Goal: Task Accomplishment & Management: Use online tool/utility

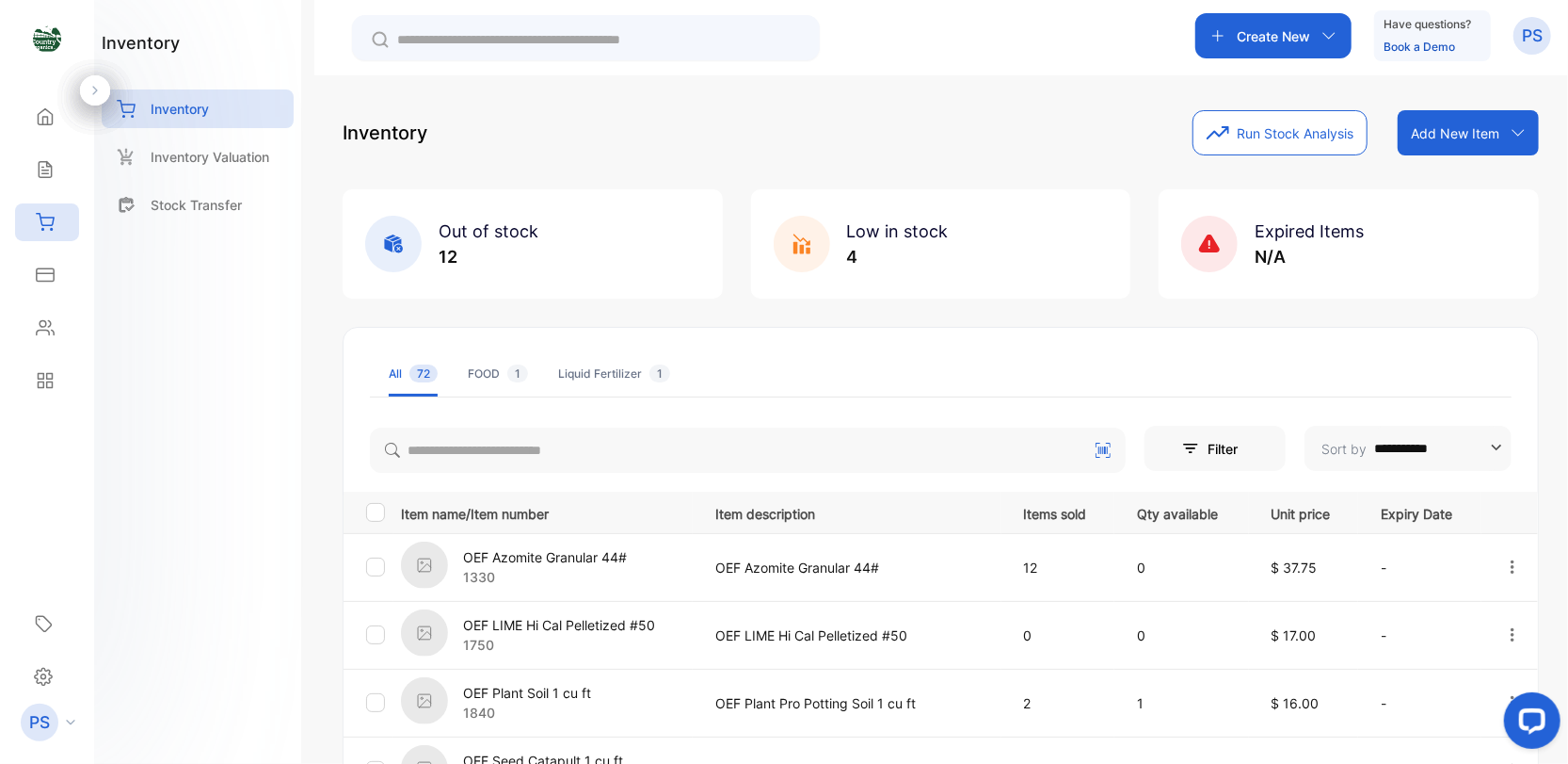
scroll to position [569, 0]
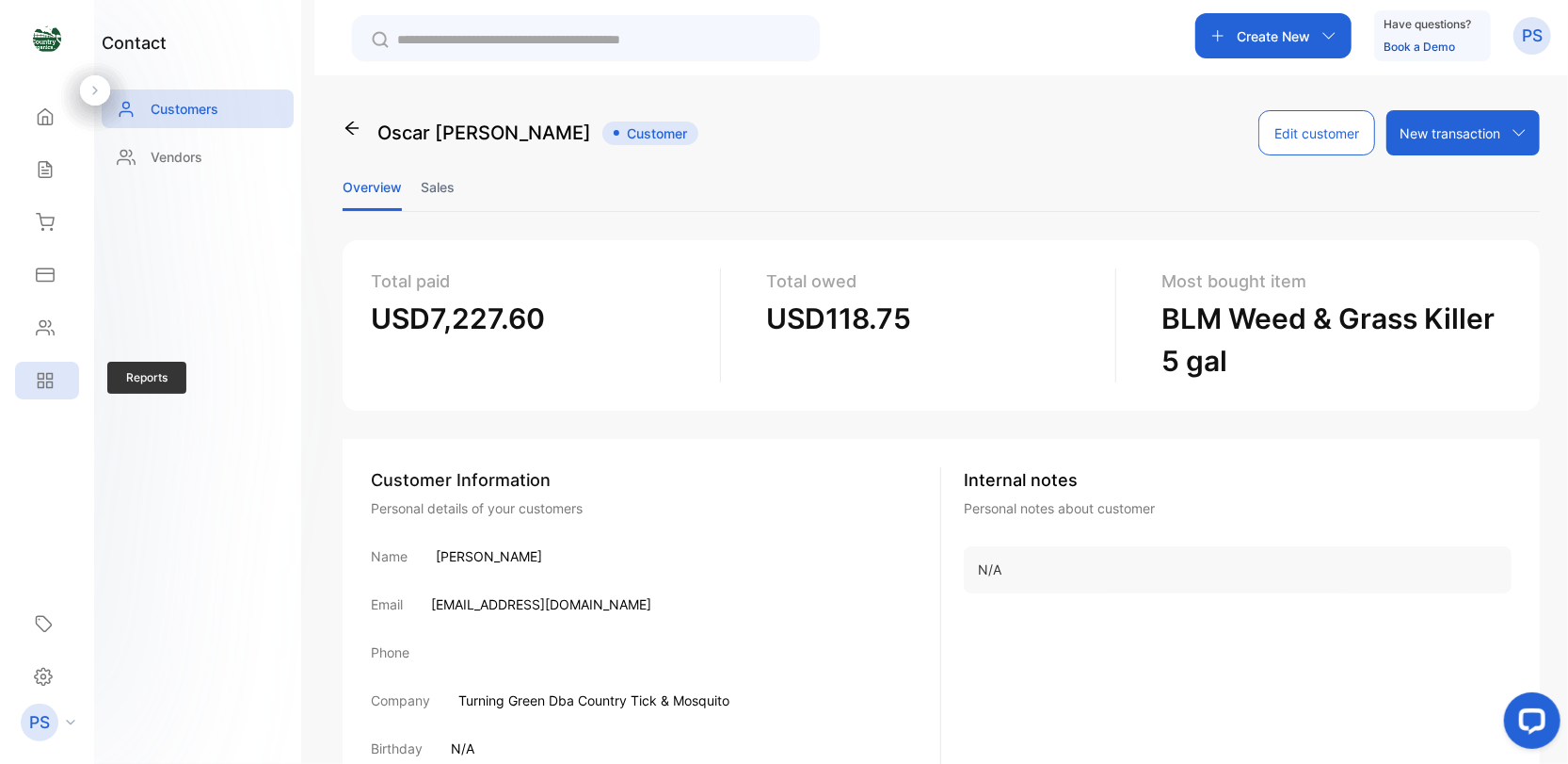
click at [47, 374] on icon at bounding box center [50, 377] width 6 height 6
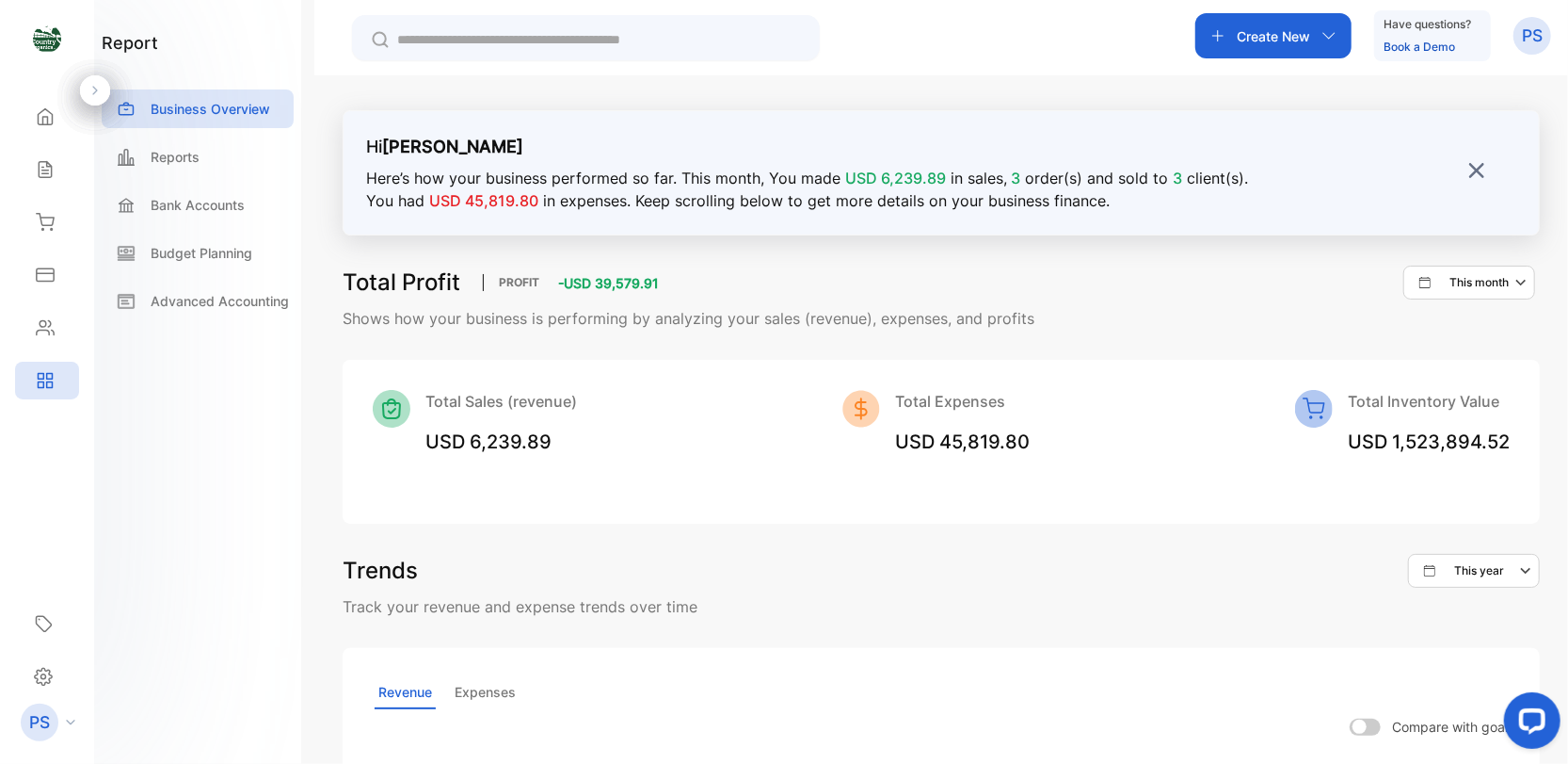
click at [1476, 167] on img at bounding box center [1477, 171] width 19 height 19
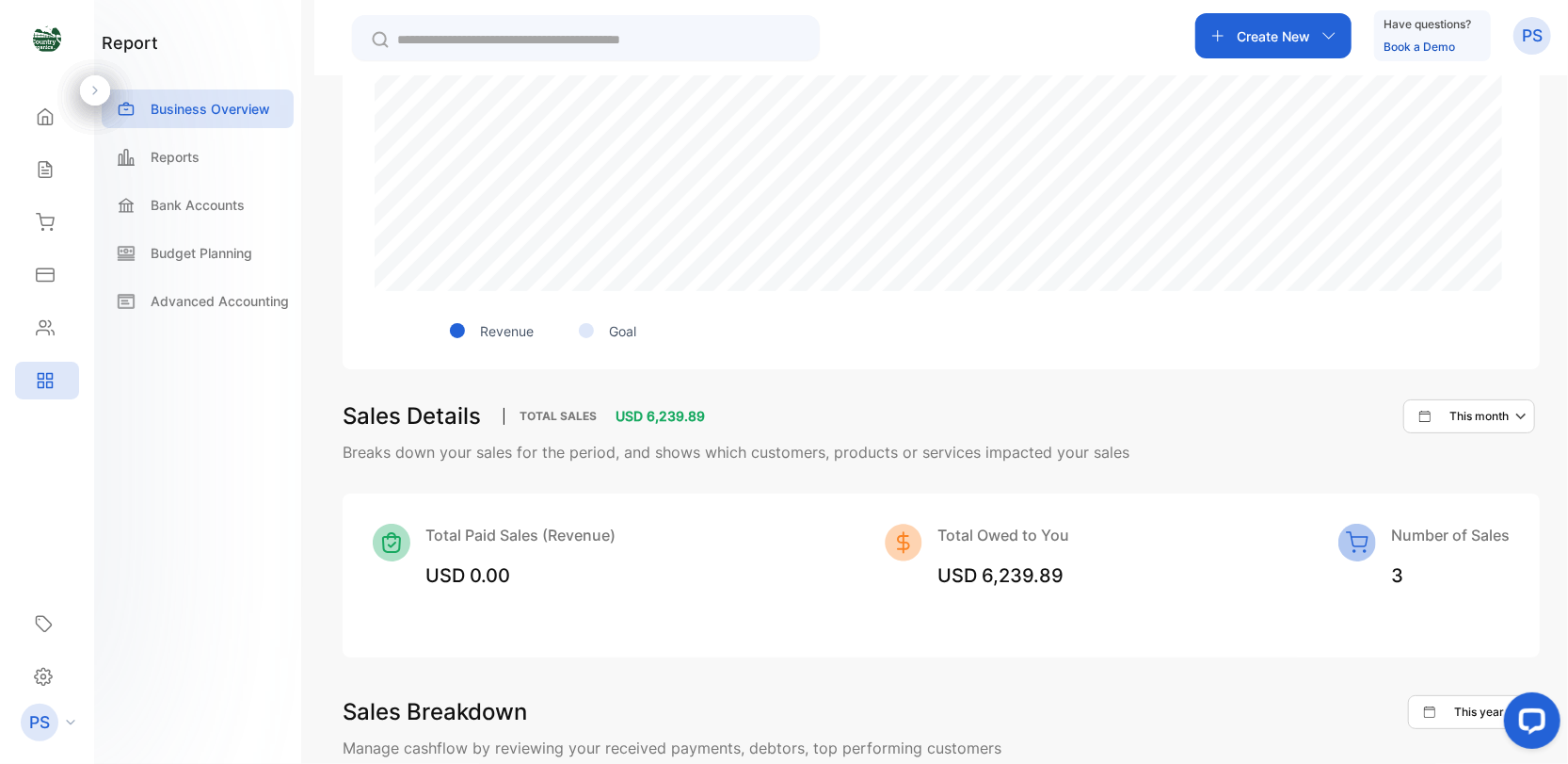
scroll to position [754, 0]
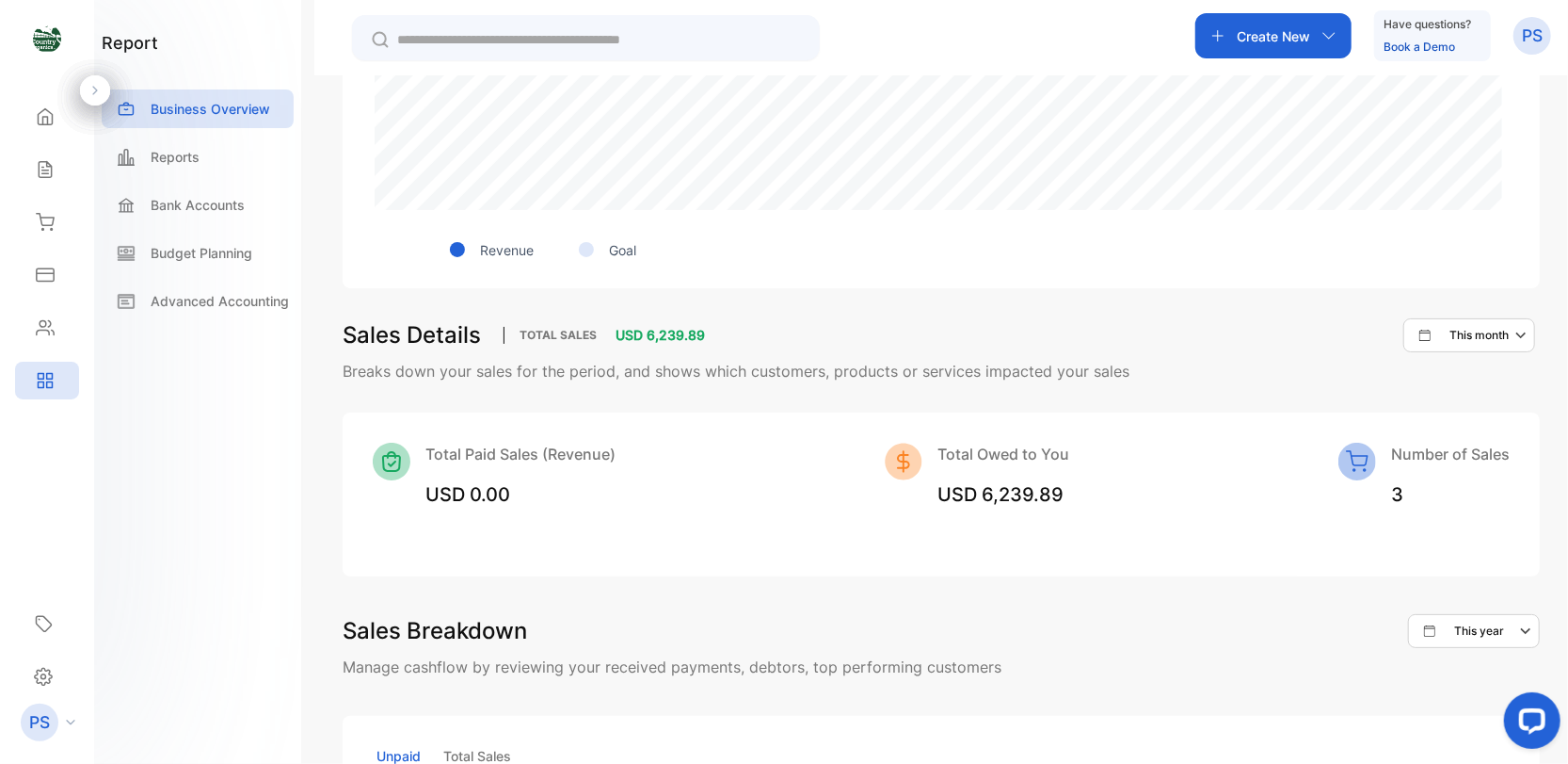
click at [1512, 335] on icon "button" at bounding box center [1523, 335] width 23 height 23
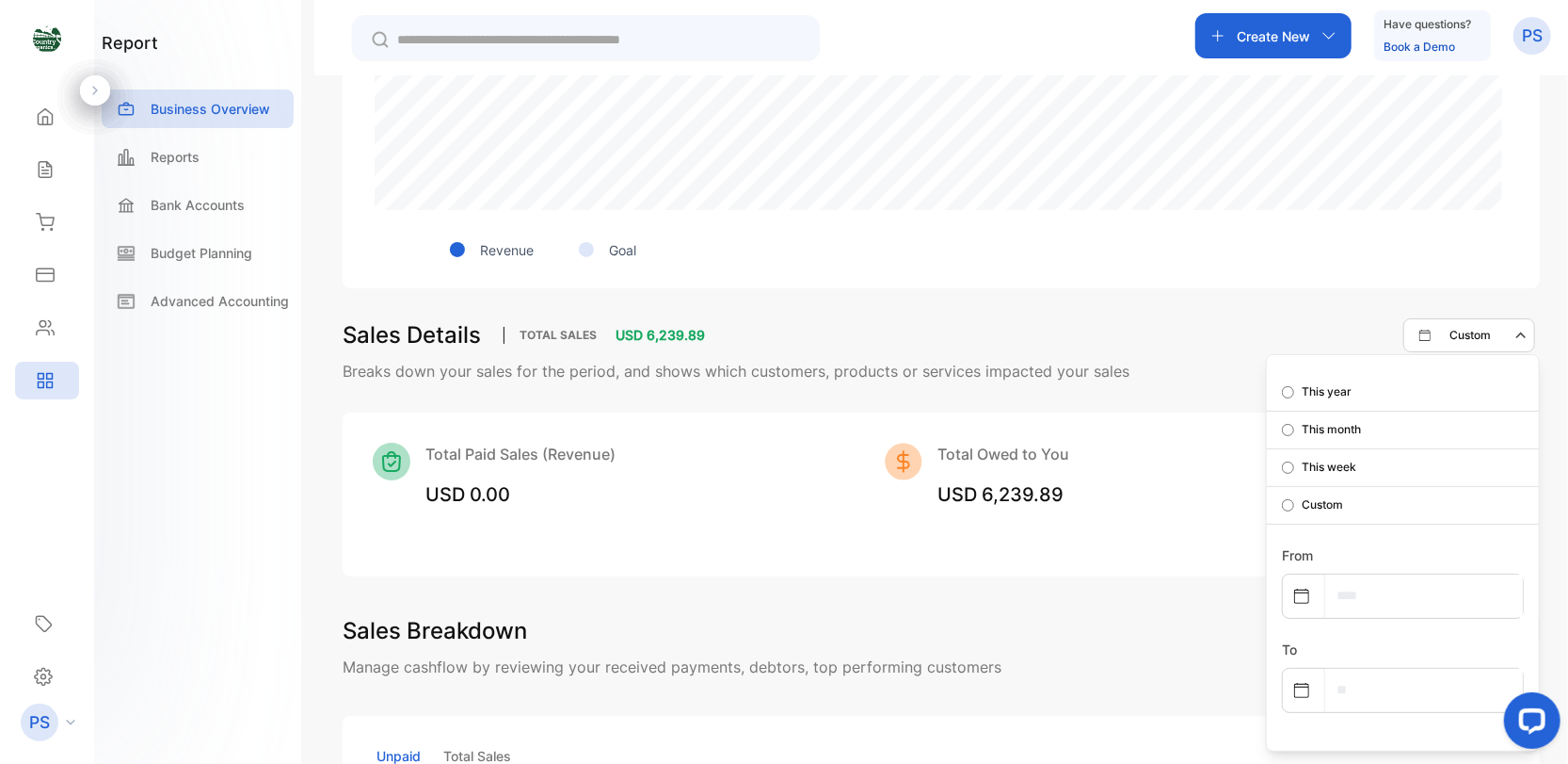
click at [1334, 601] on input "text" at bounding box center [1424, 595] width 198 height 42
select select "*"
select select "****"
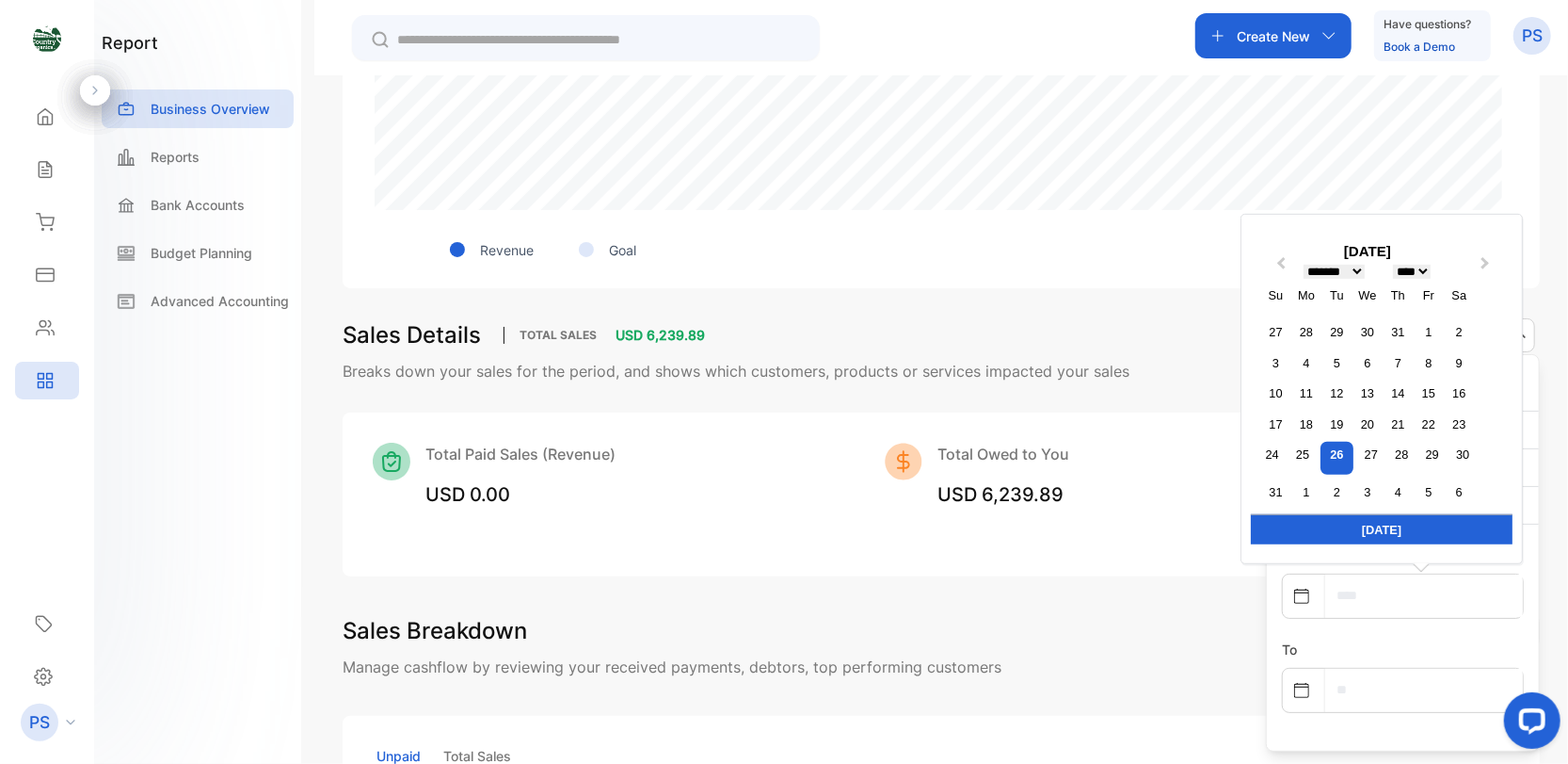
click at [1281, 263] on span "Previous Month" at bounding box center [1281, 268] width 0 height 28
select select "*"
click at [1337, 362] on div "1" at bounding box center [1336, 363] width 25 height 25
type input "**********"
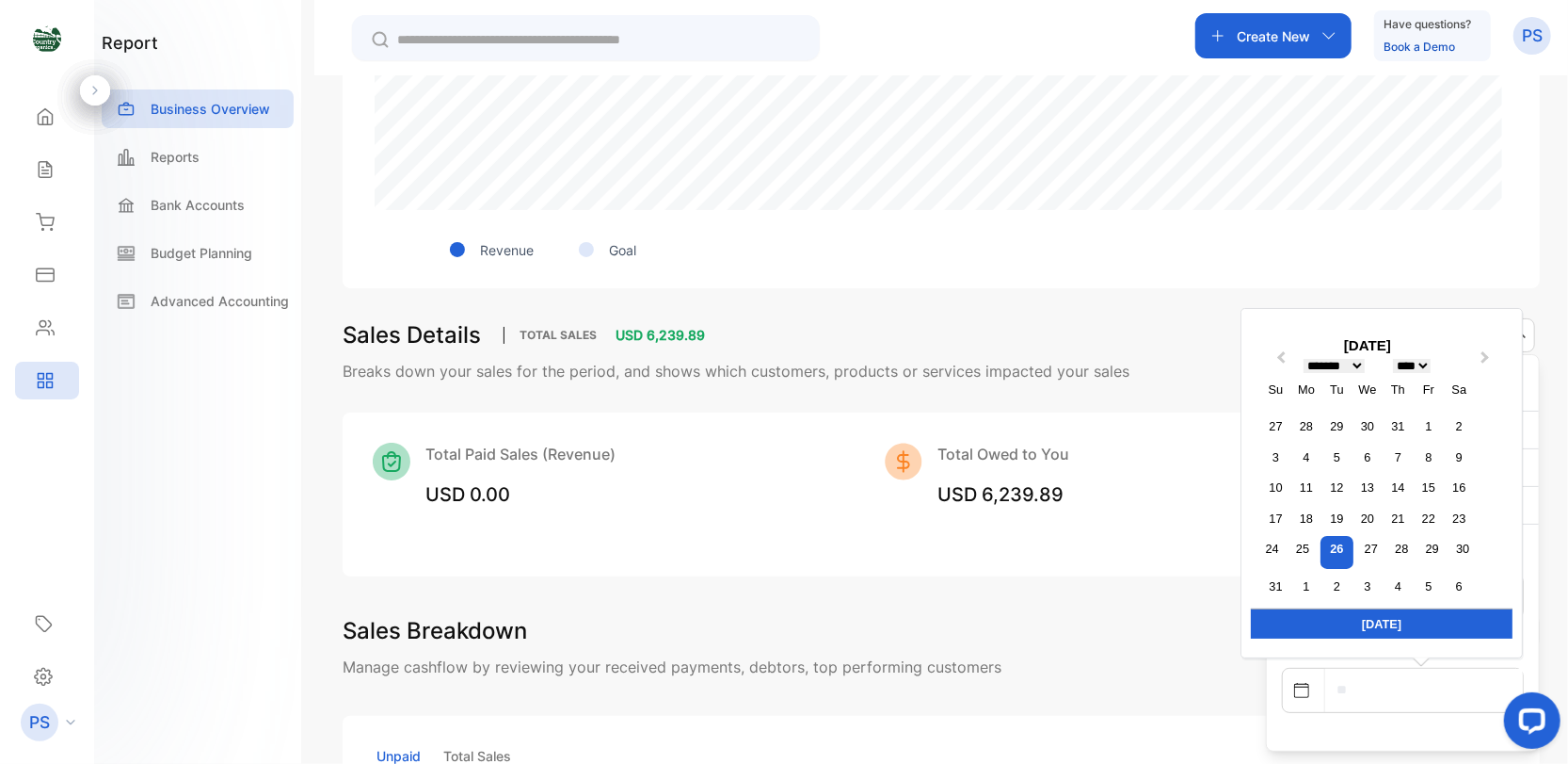
click at [1335, 692] on input "text" at bounding box center [1424, 690] width 198 height 42
click at [1274, 361] on button "Previous Month" at bounding box center [1279, 363] width 30 height 30
select select "*"
click at [1390, 591] on div "31" at bounding box center [1398, 586] width 25 height 25
type input "**********"
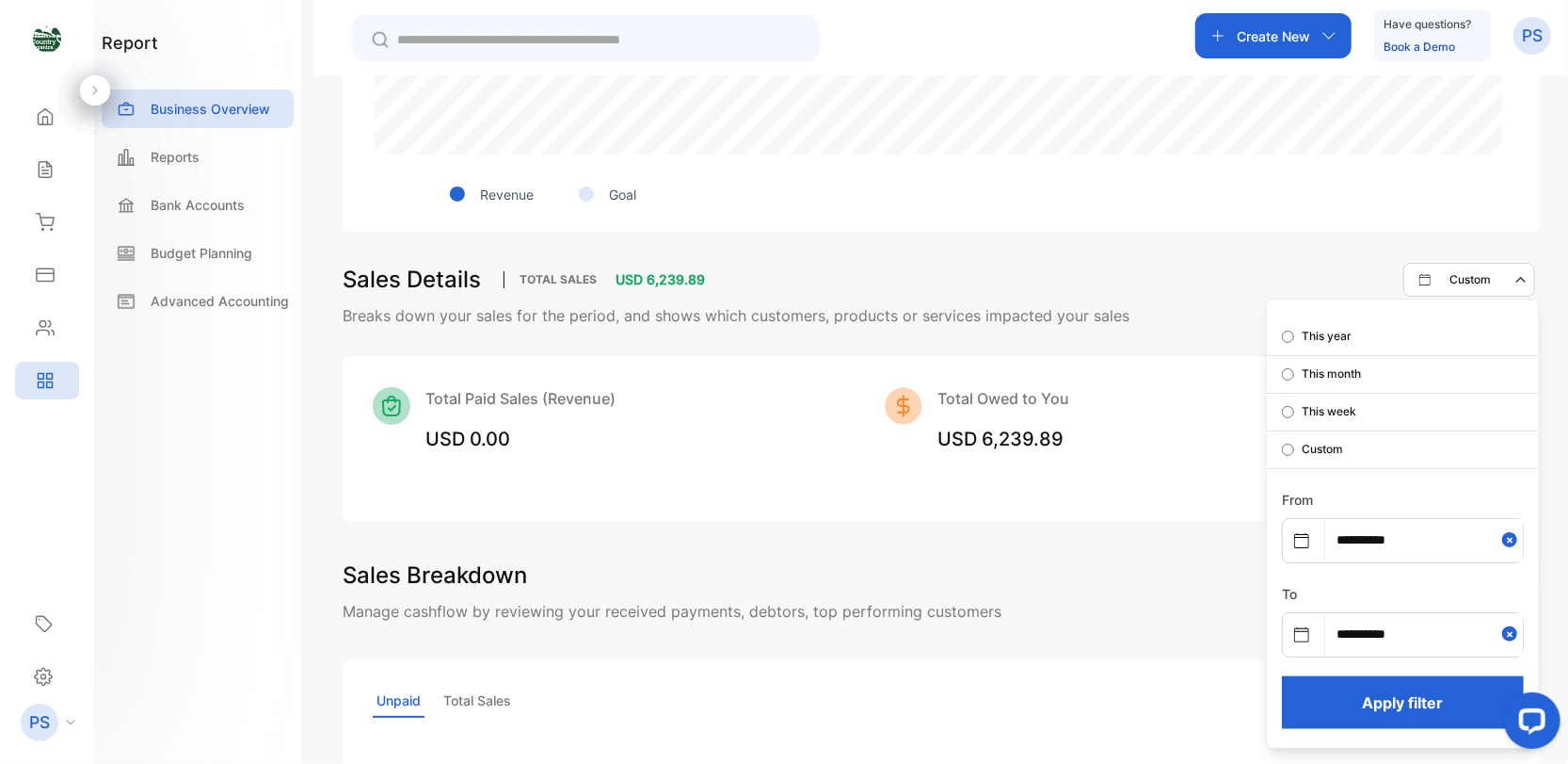
scroll to position [941, 0]
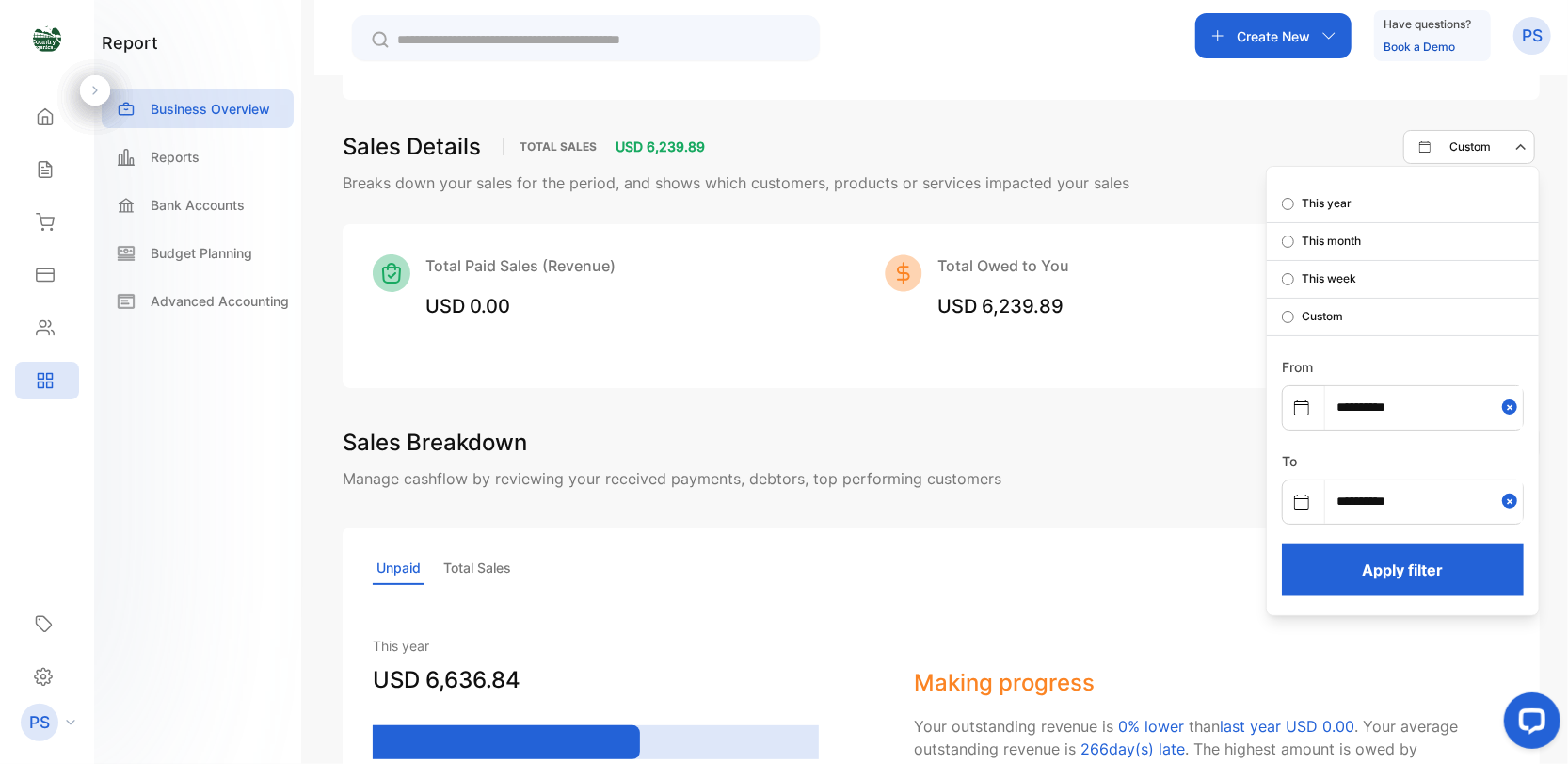
click at [1390, 567] on button "Apply filter" at bounding box center [1402, 570] width 242 height 53
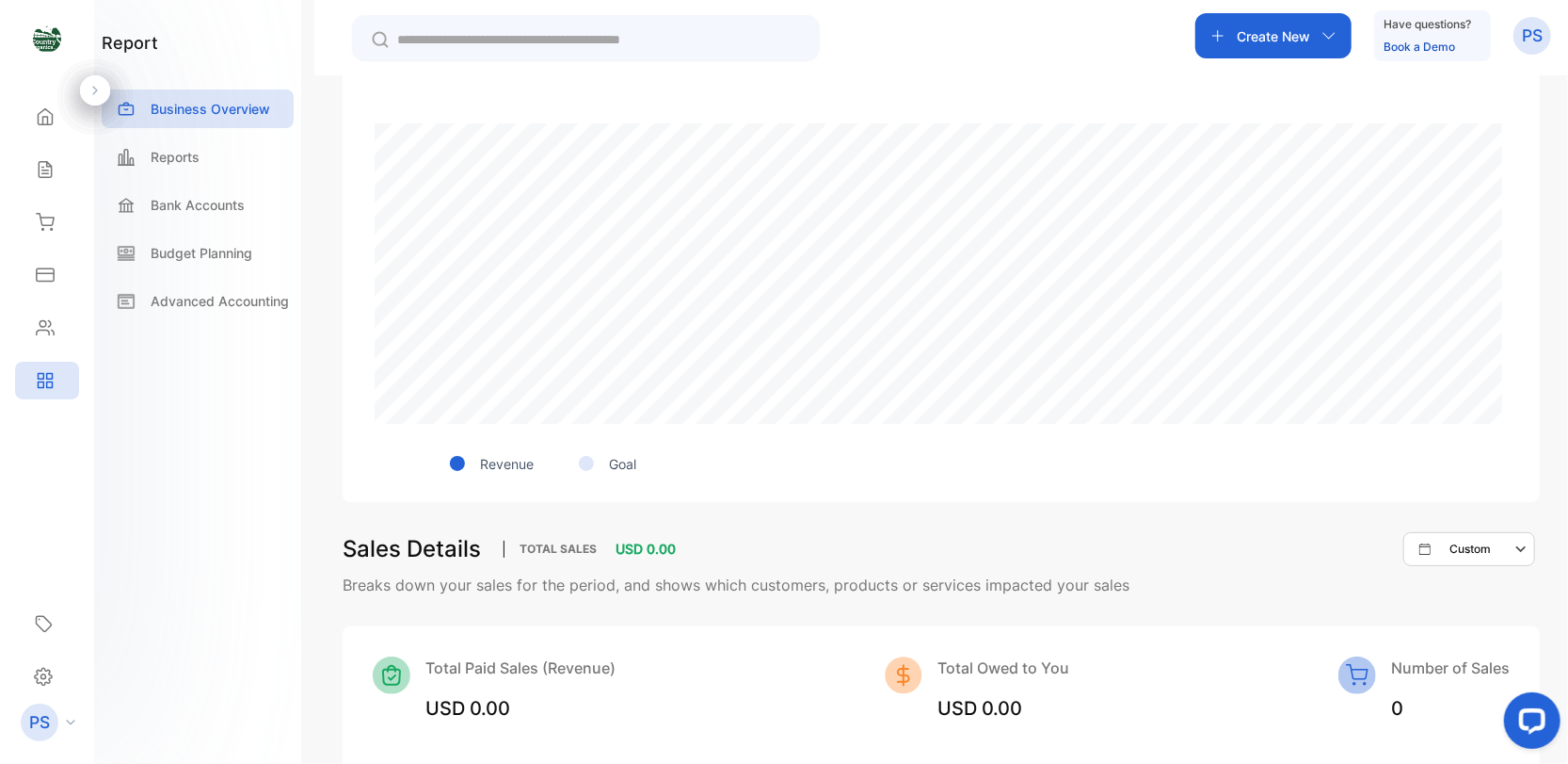
scroll to position [478, 0]
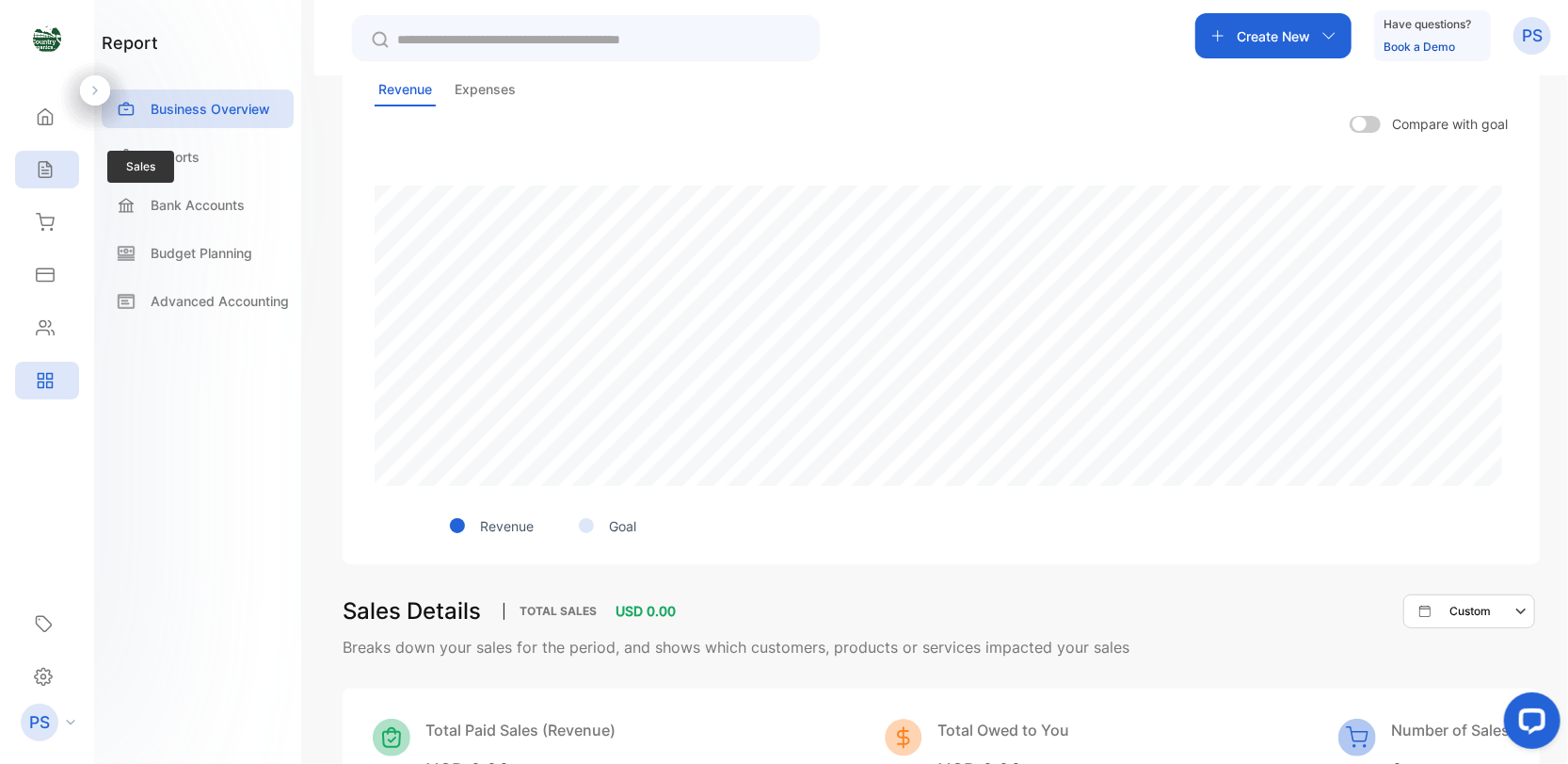
click at [49, 175] on icon at bounding box center [45, 170] width 19 height 19
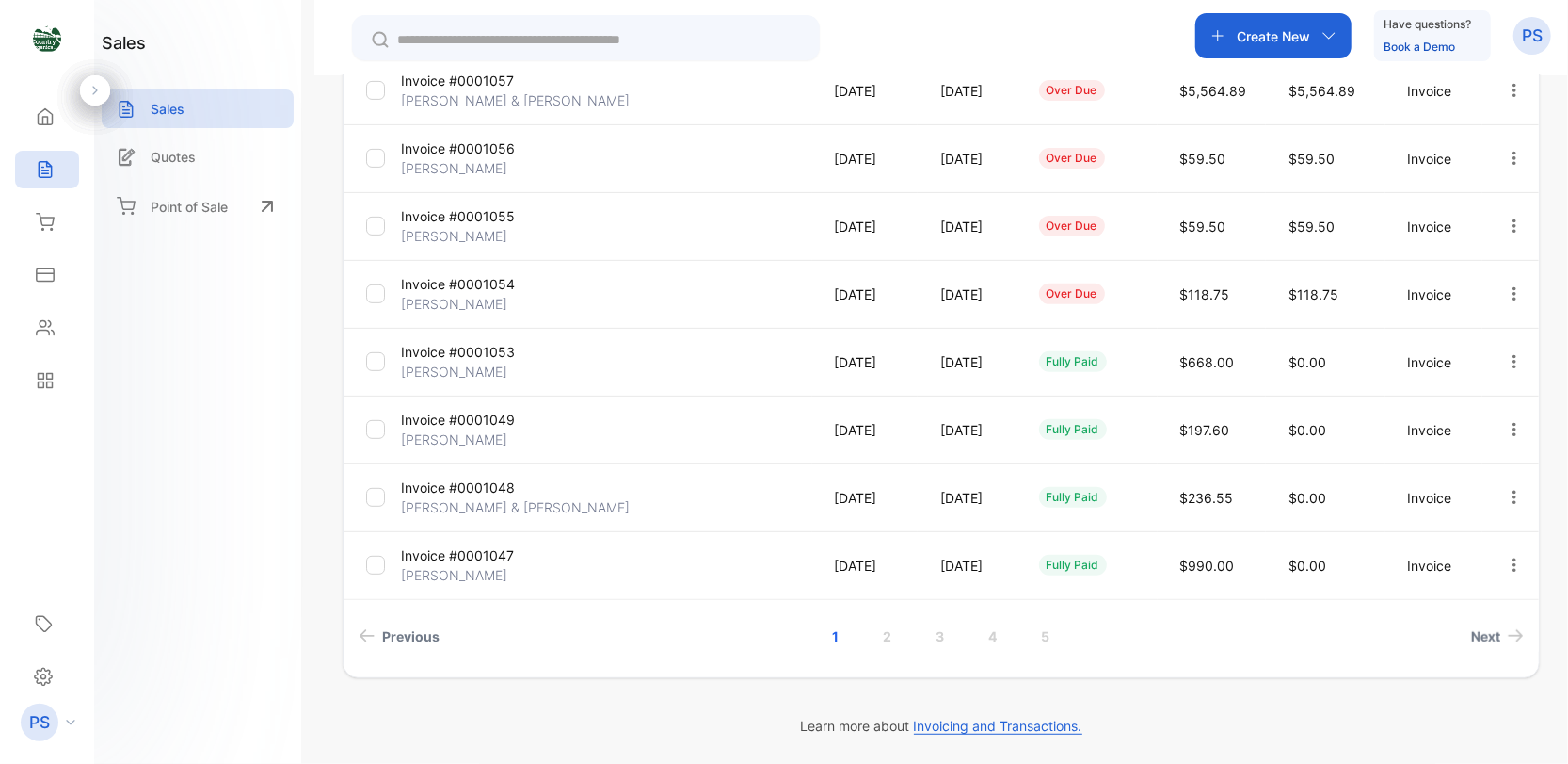
scroll to position [469, 0]
click at [40, 385] on icon at bounding box center [45, 381] width 19 height 19
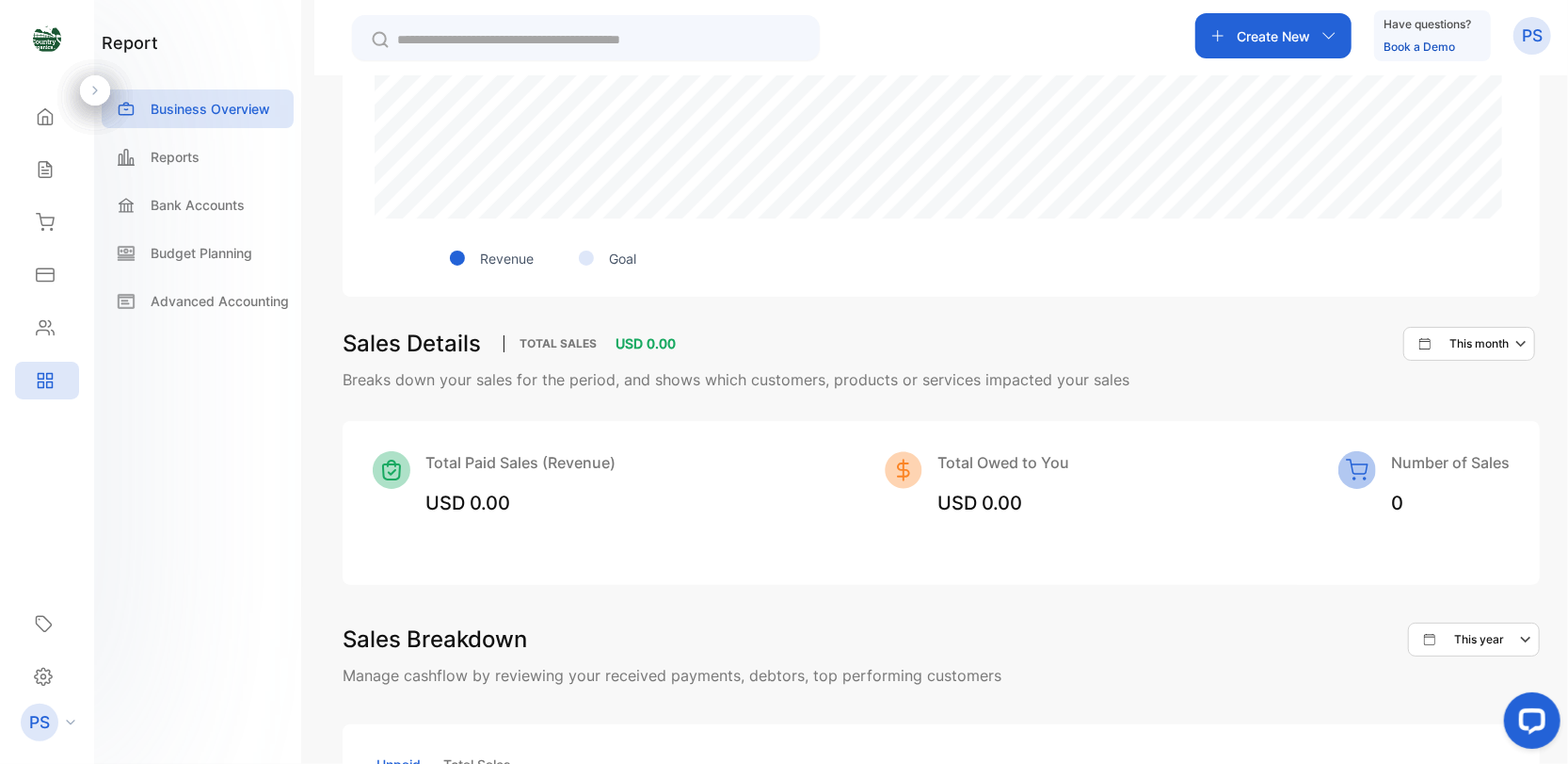
scroll to position [939, 0]
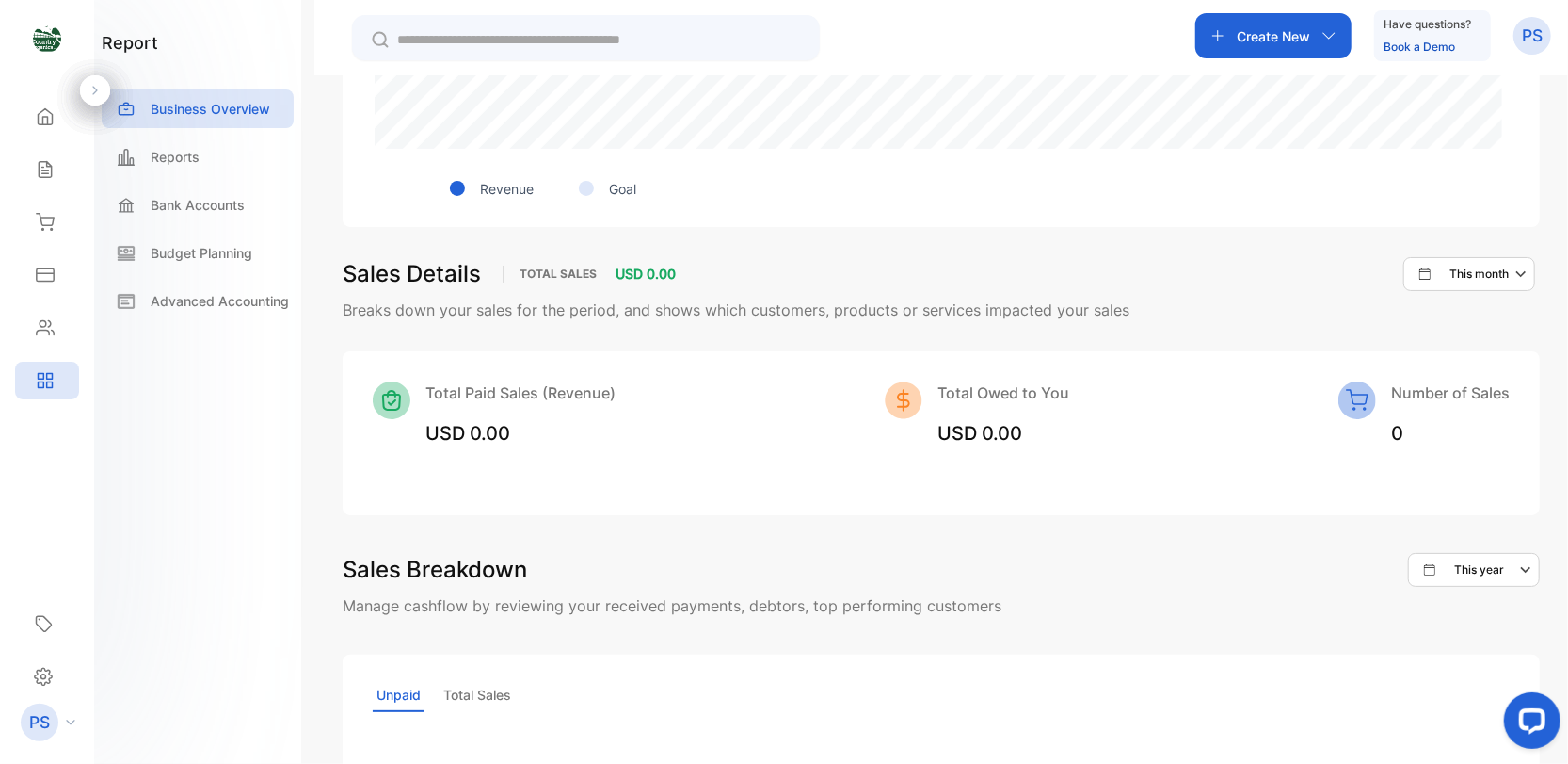
click at [1512, 273] on icon "button" at bounding box center [1523, 274] width 23 height 23
click at [1451, 446] on div "Custom" at bounding box center [1484, 445] width 109 height 38
click at [1345, 539] on input "text" at bounding box center [1424, 534] width 198 height 42
select select "*"
select select "****"
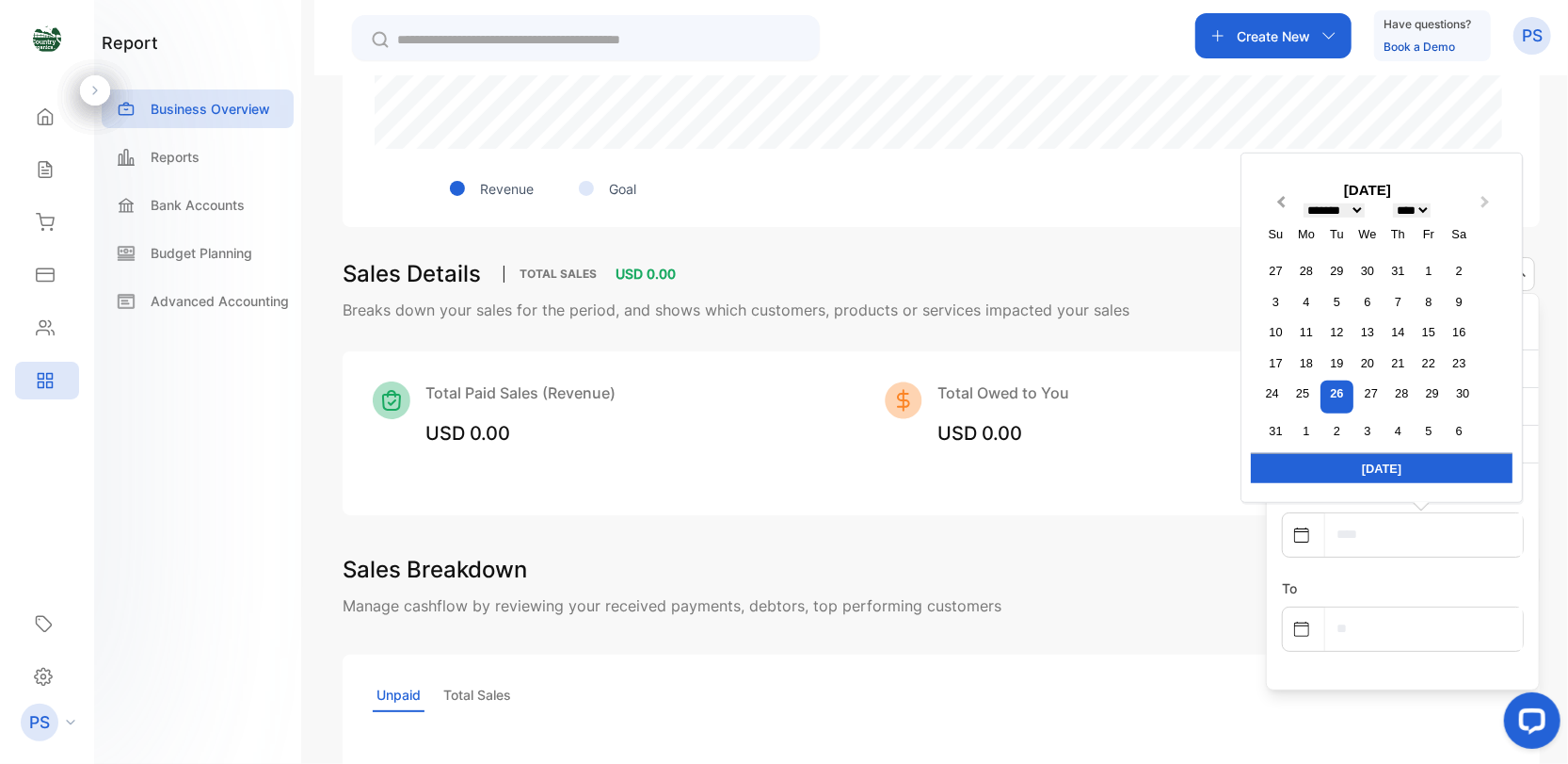
click at [1271, 203] on button "Previous Month" at bounding box center [1279, 207] width 30 height 30
select select "*"
click at [1336, 300] on div "1" at bounding box center [1336, 301] width 25 height 25
type input "**********"
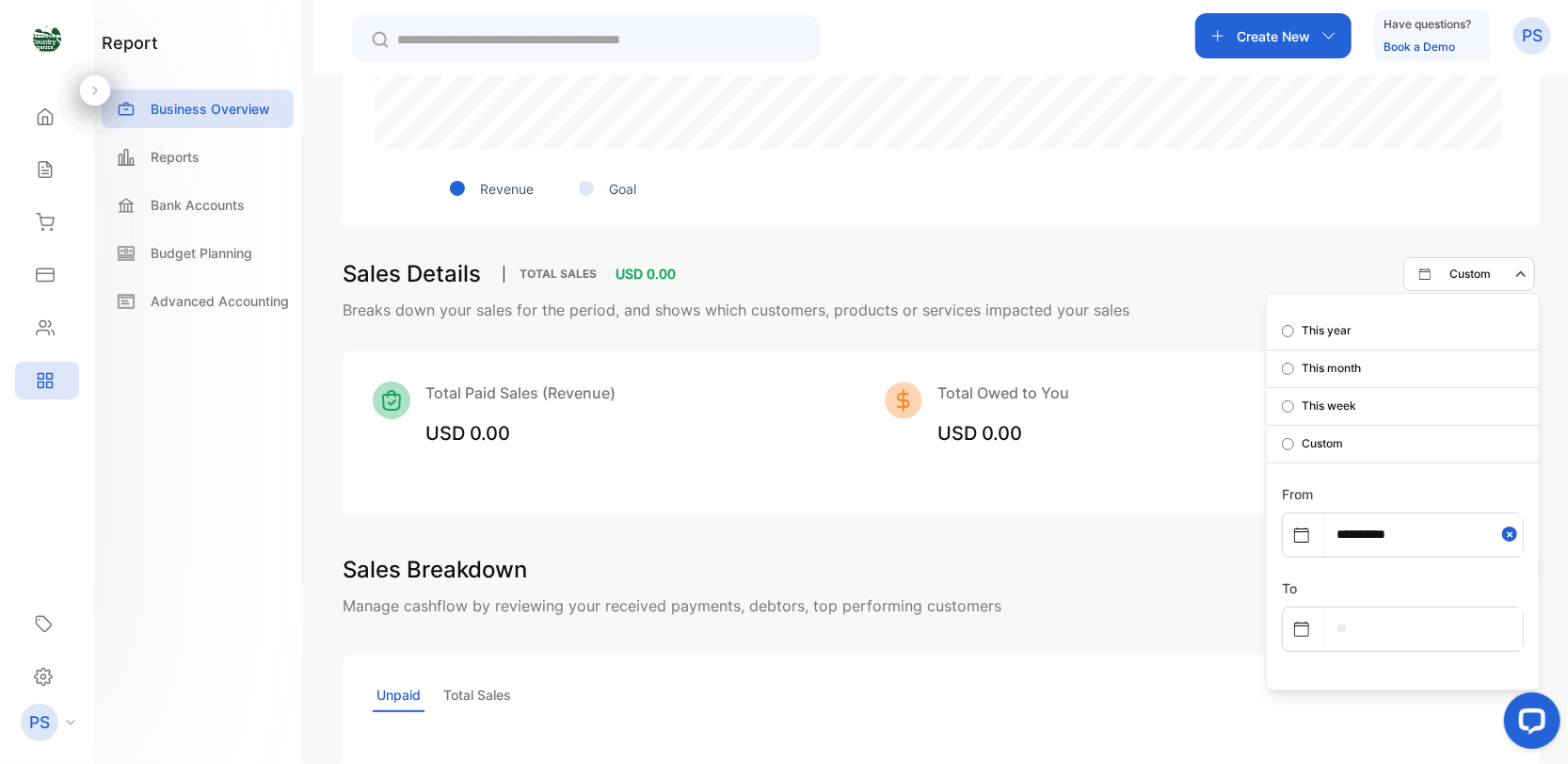
click at [1344, 631] on input "text" at bounding box center [1424, 628] width 198 height 42
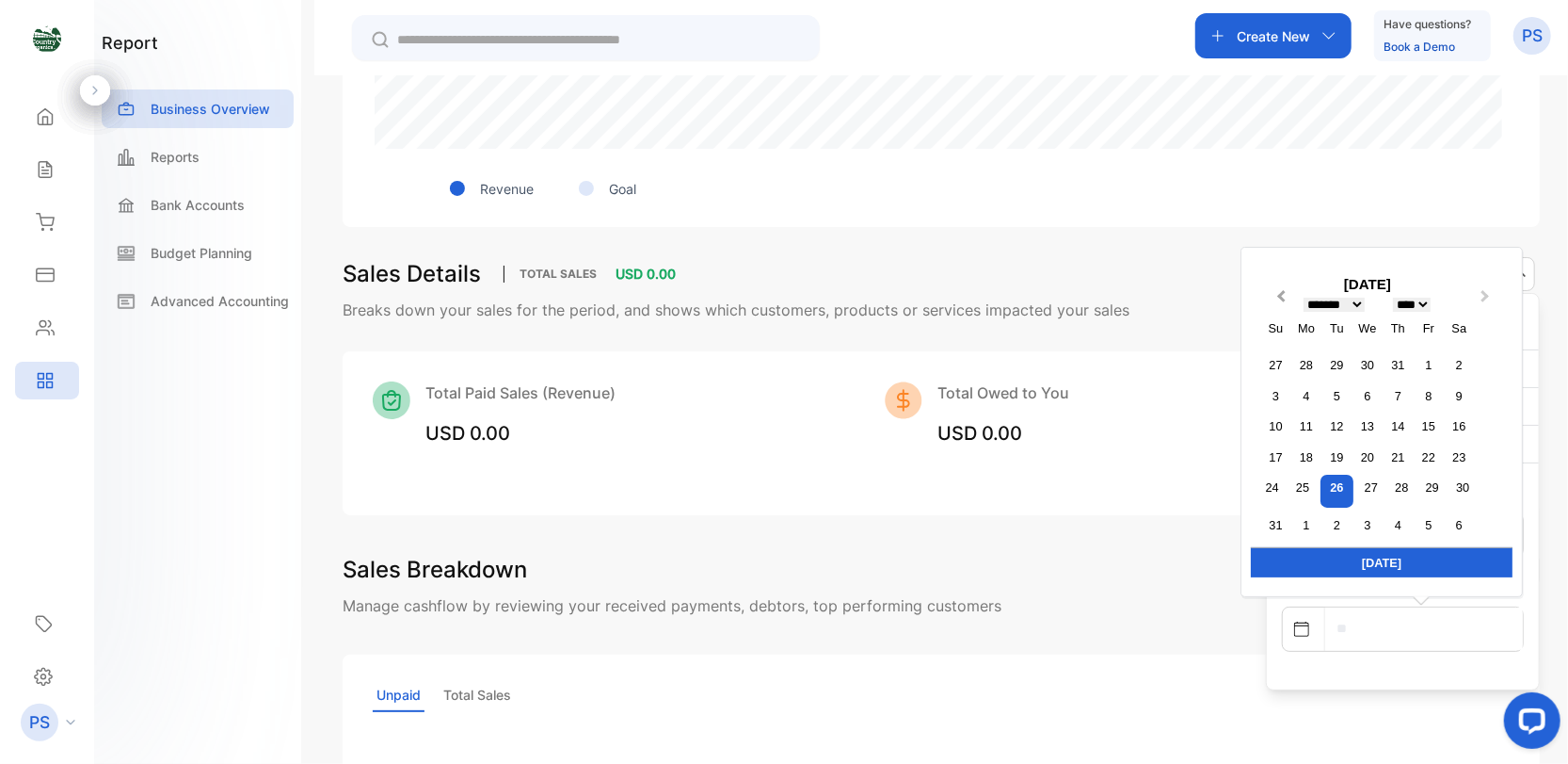
click at [1272, 289] on button "Previous Month" at bounding box center [1279, 301] width 30 height 30
select select "*"
click at [1400, 526] on div "31" at bounding box center [1398, 525] width 25 height 25
type input "**********"
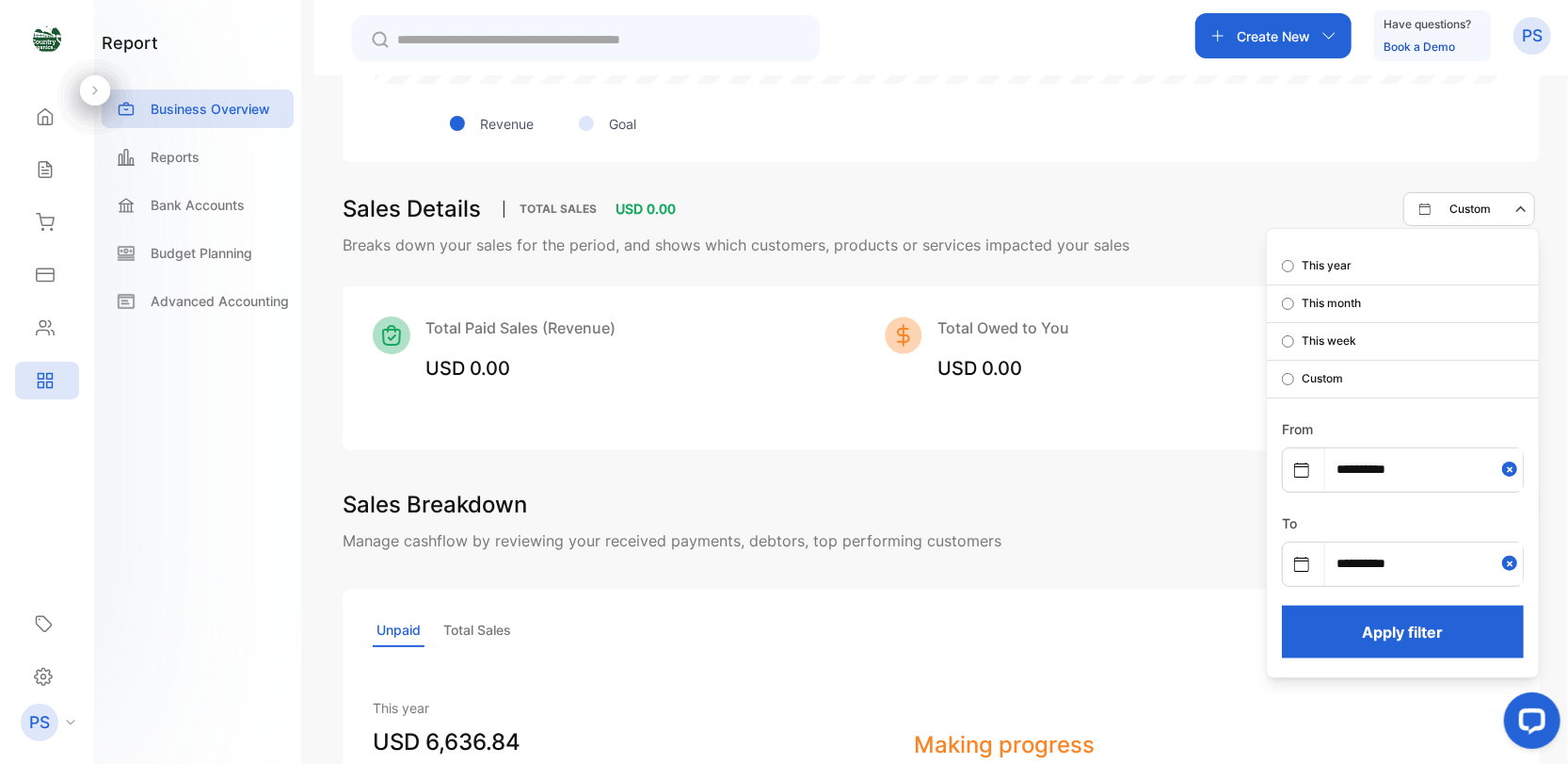
scroll to position [1033, 0]
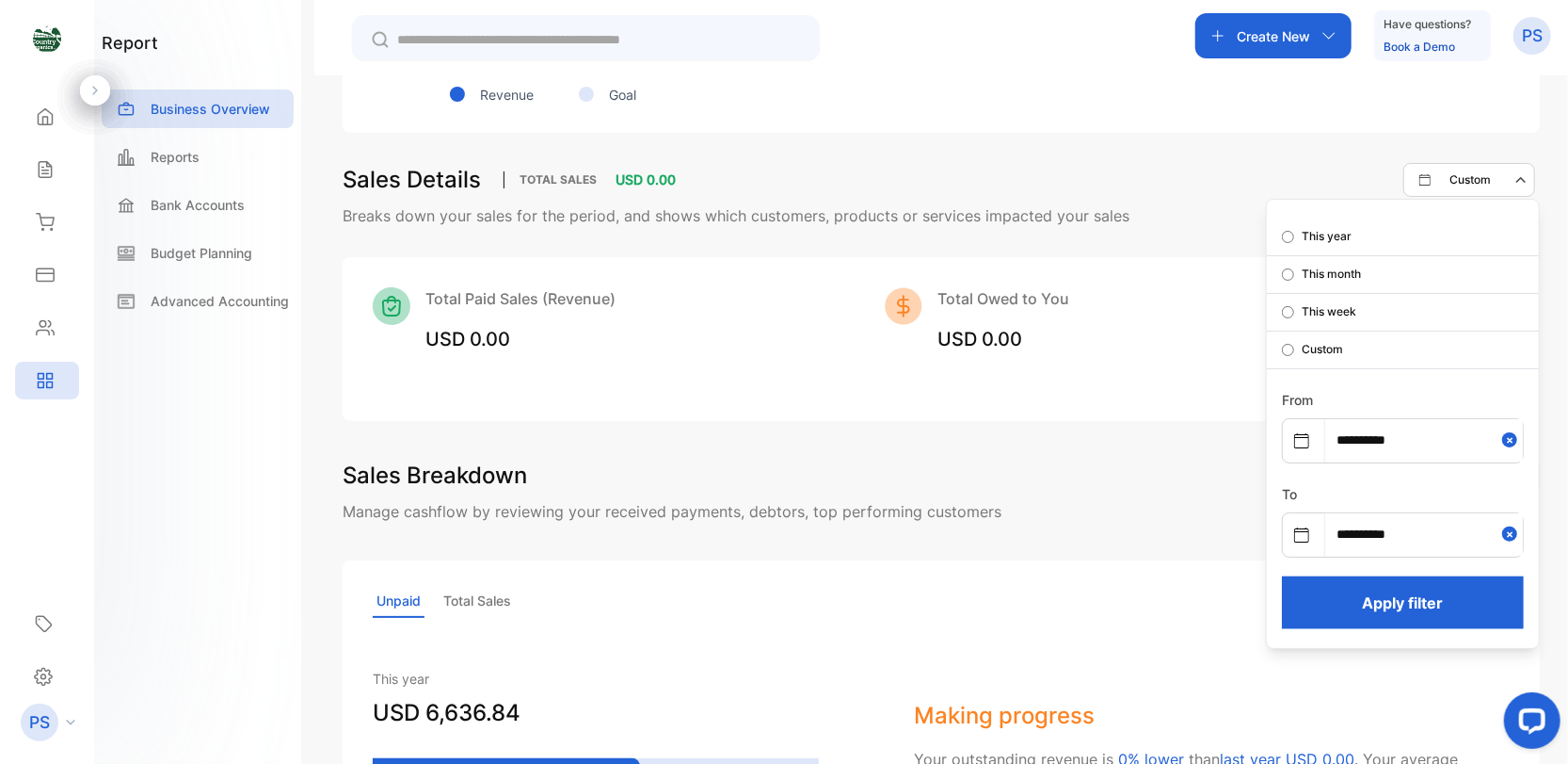
click at [1367, 606] on button "Apply filter" at bounding box center [1402, 603] width 242 height 53
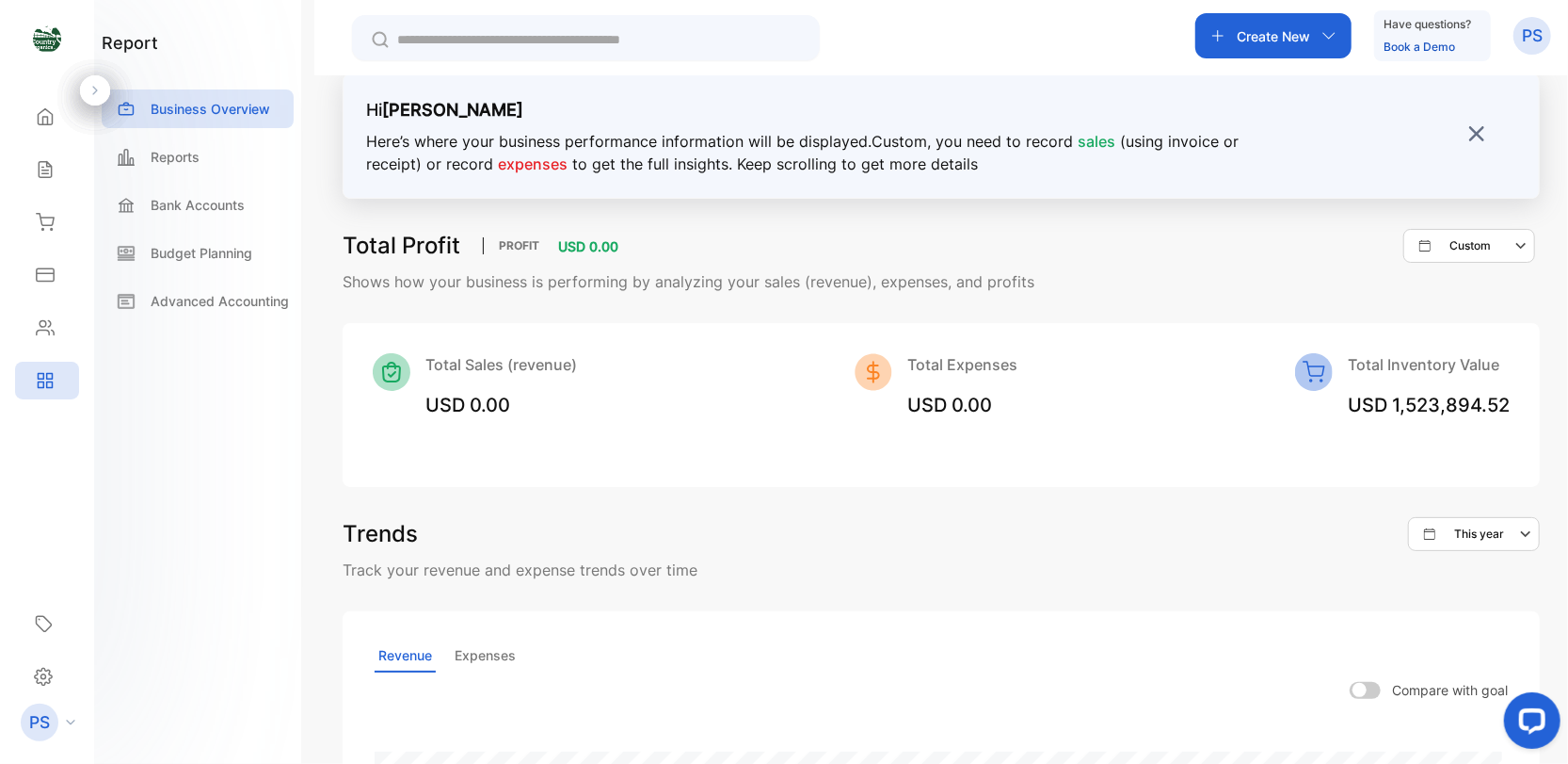
scroll to position [0, 0]
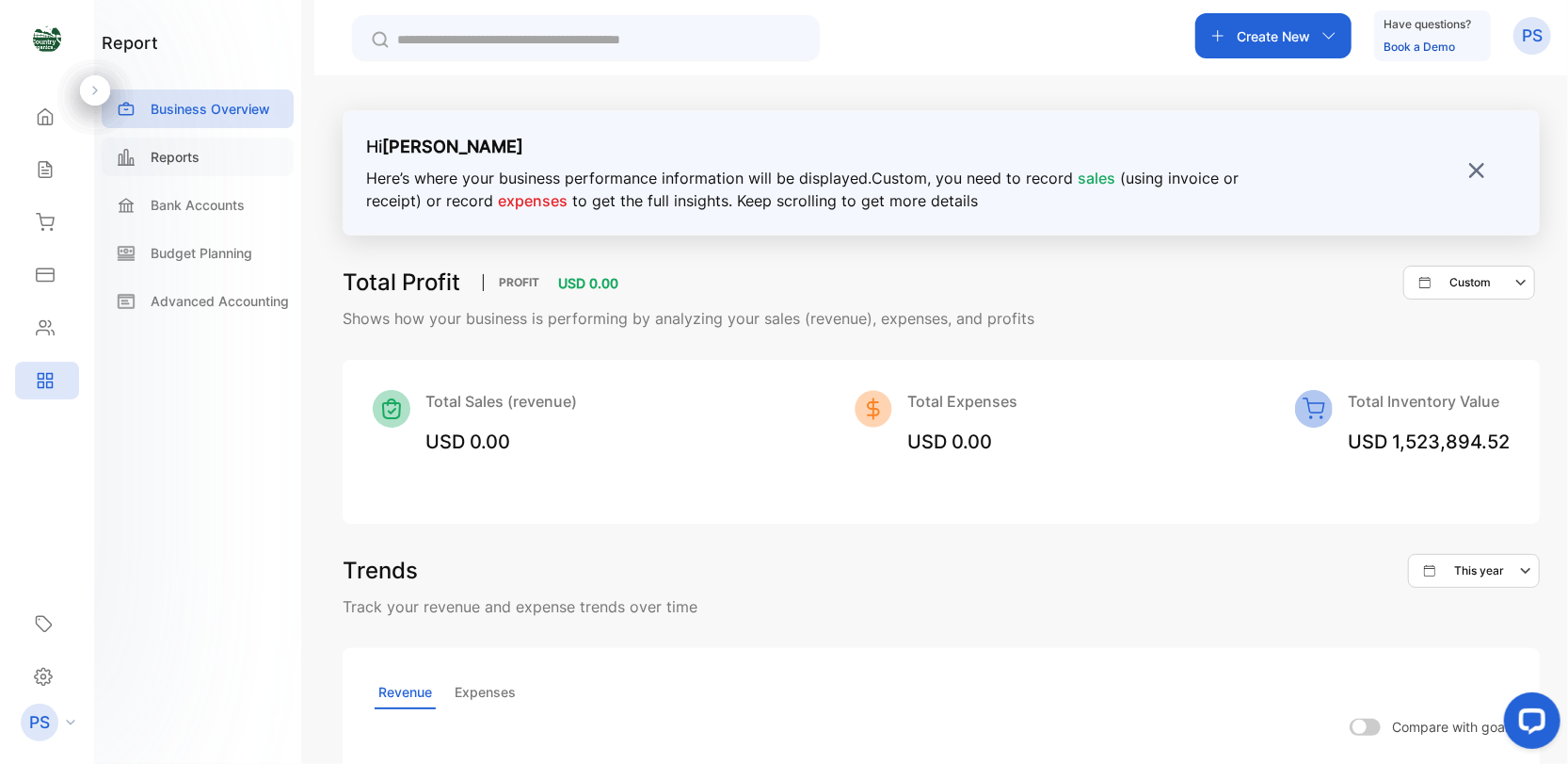
click at [173, 154] on p "Reports" at bounding box center [175, 156] width 49 height 20
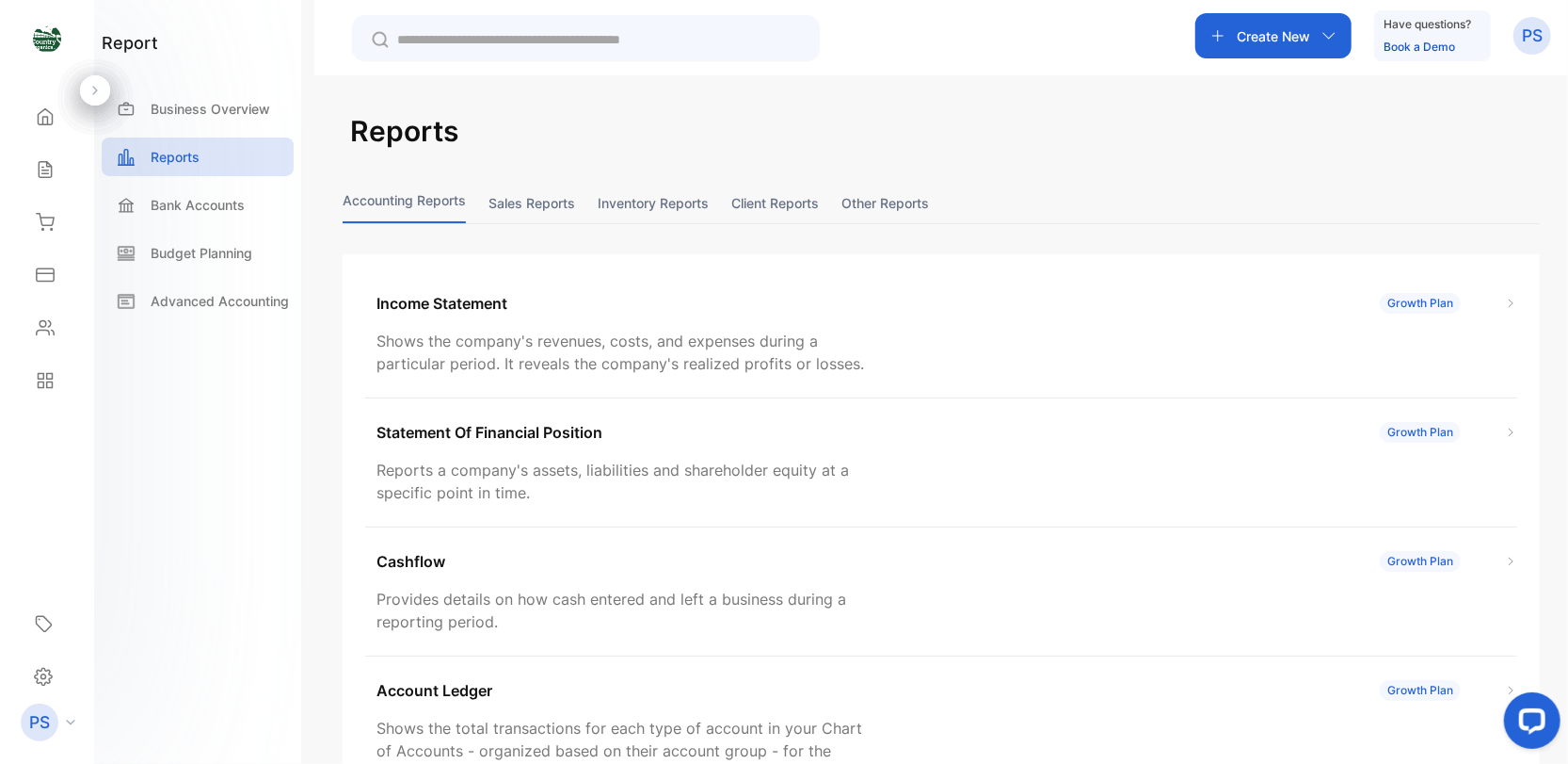
click at [543, 199] on button "Sales reports" at bounding box center [532, 203] width 87 height 41
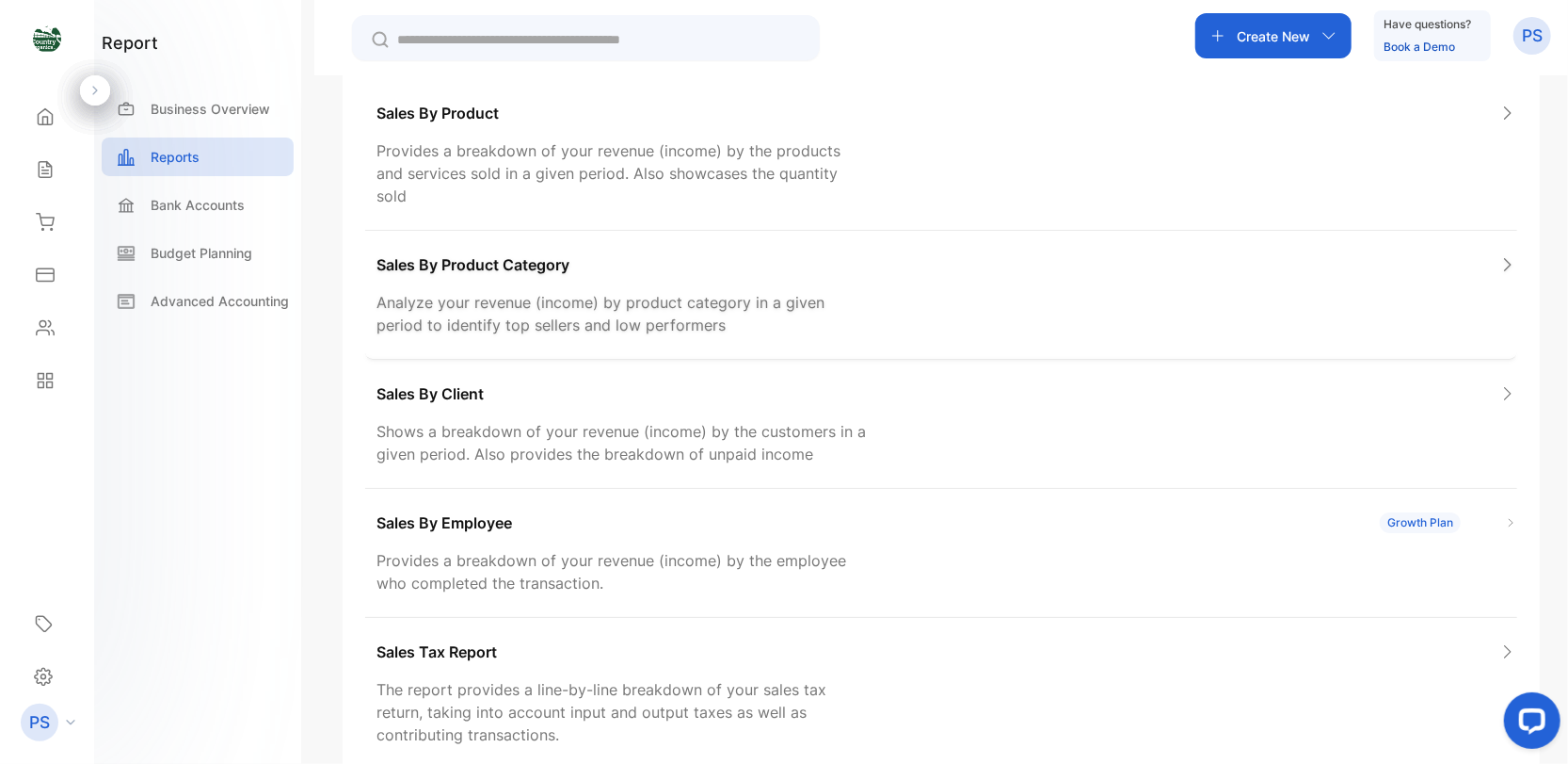
scroll to position [282, 0]
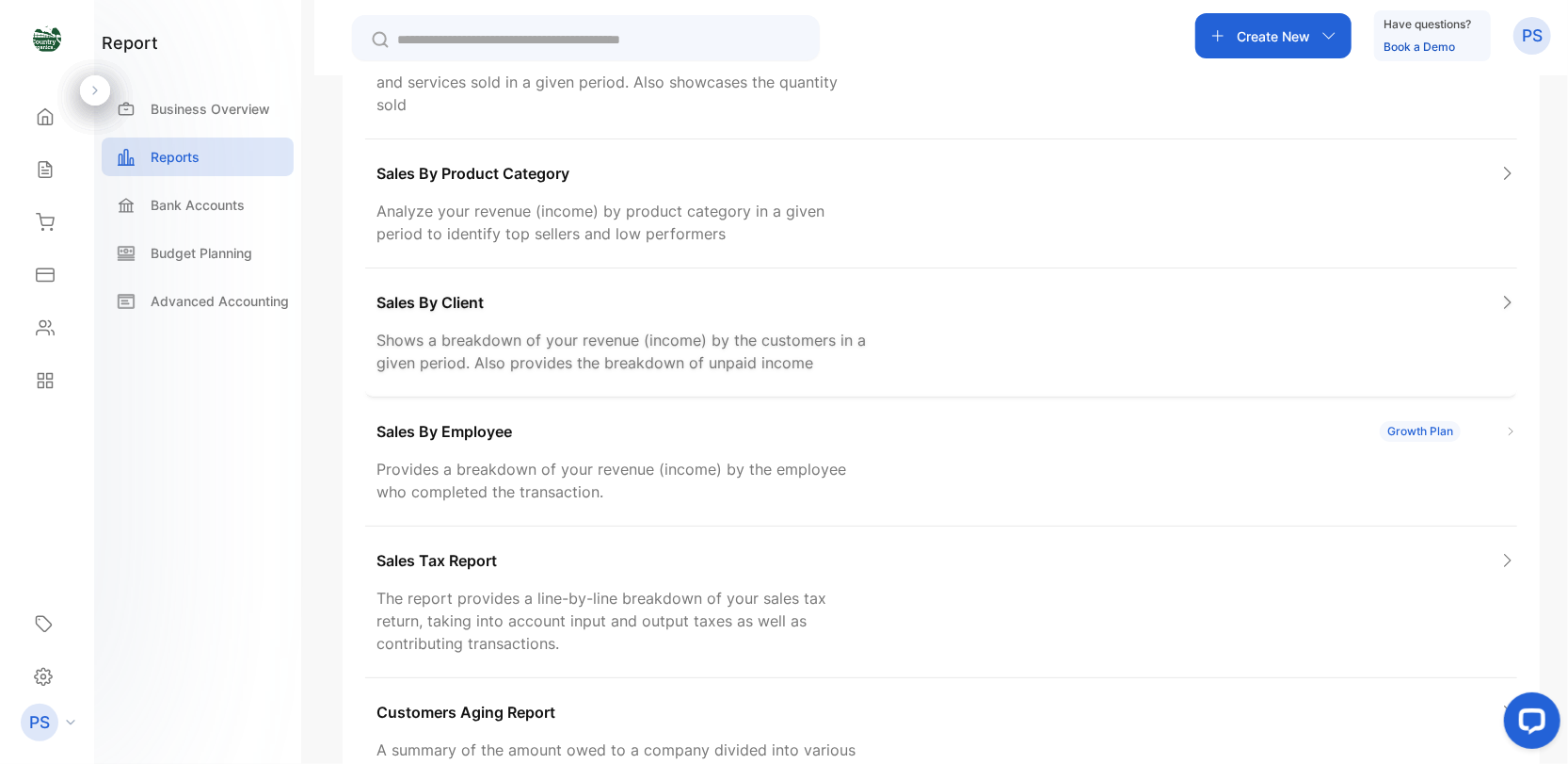
click at [471, 291] on p "Sales By Client" at bounding box center [430, 302] width 107 height 23
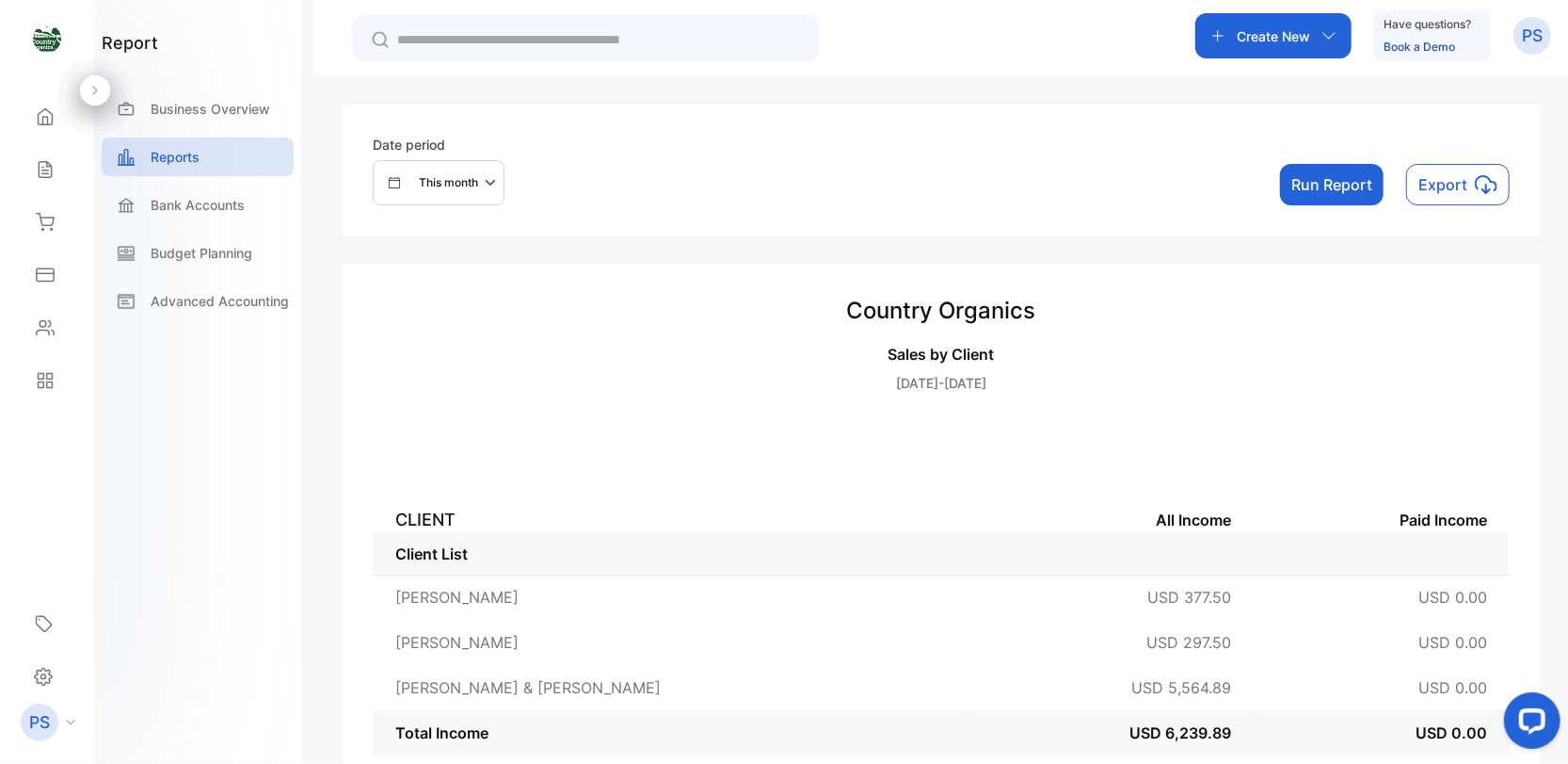
scroll to position [25, 0]
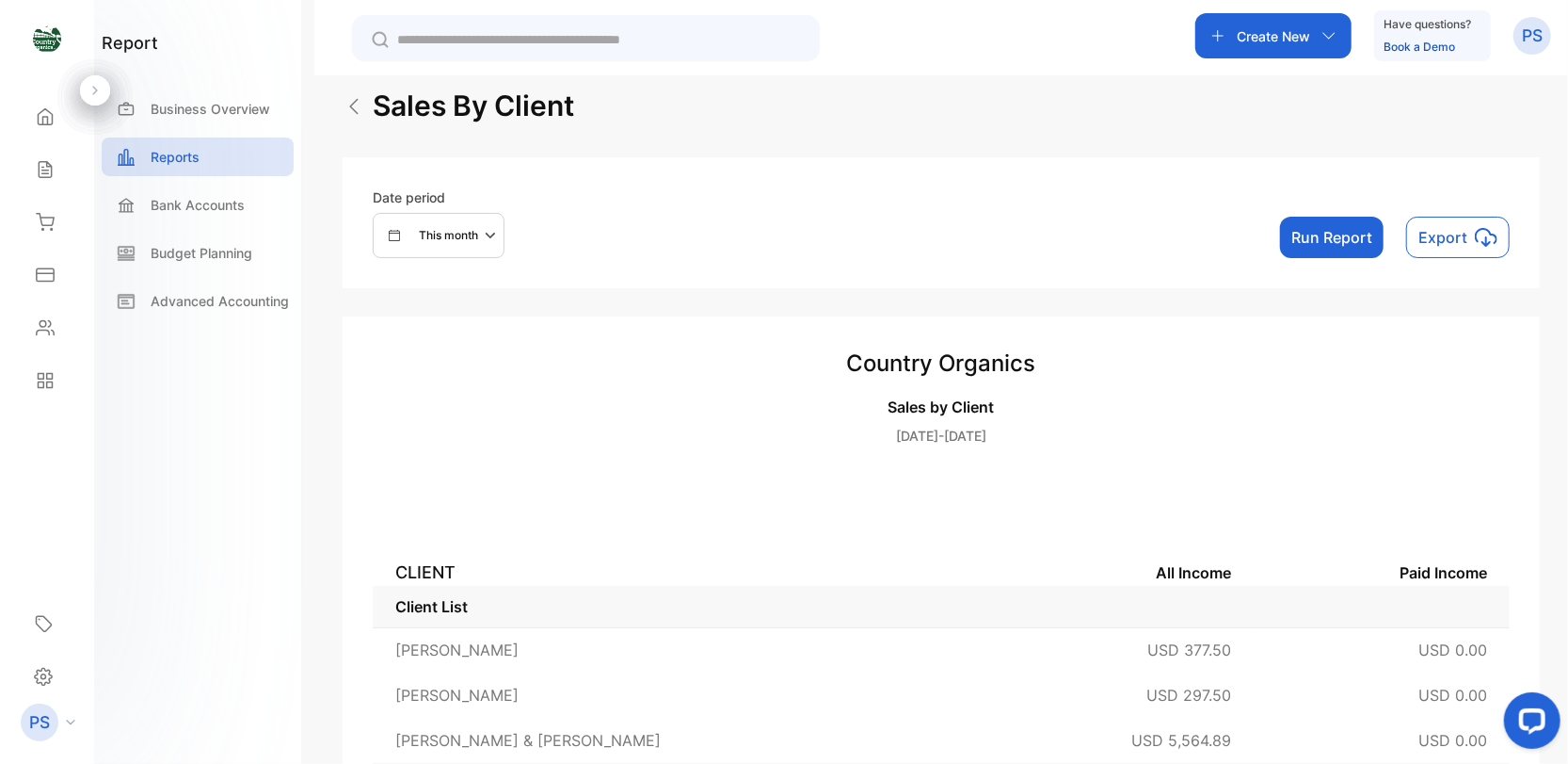
click at [493, 236] on icon "button" at bounding box center [493, 236] width 23 height 23
click at [446, 496] on input "text" at bounding box center [531, 501] width 198 height 42
select select "*"
select select "****"
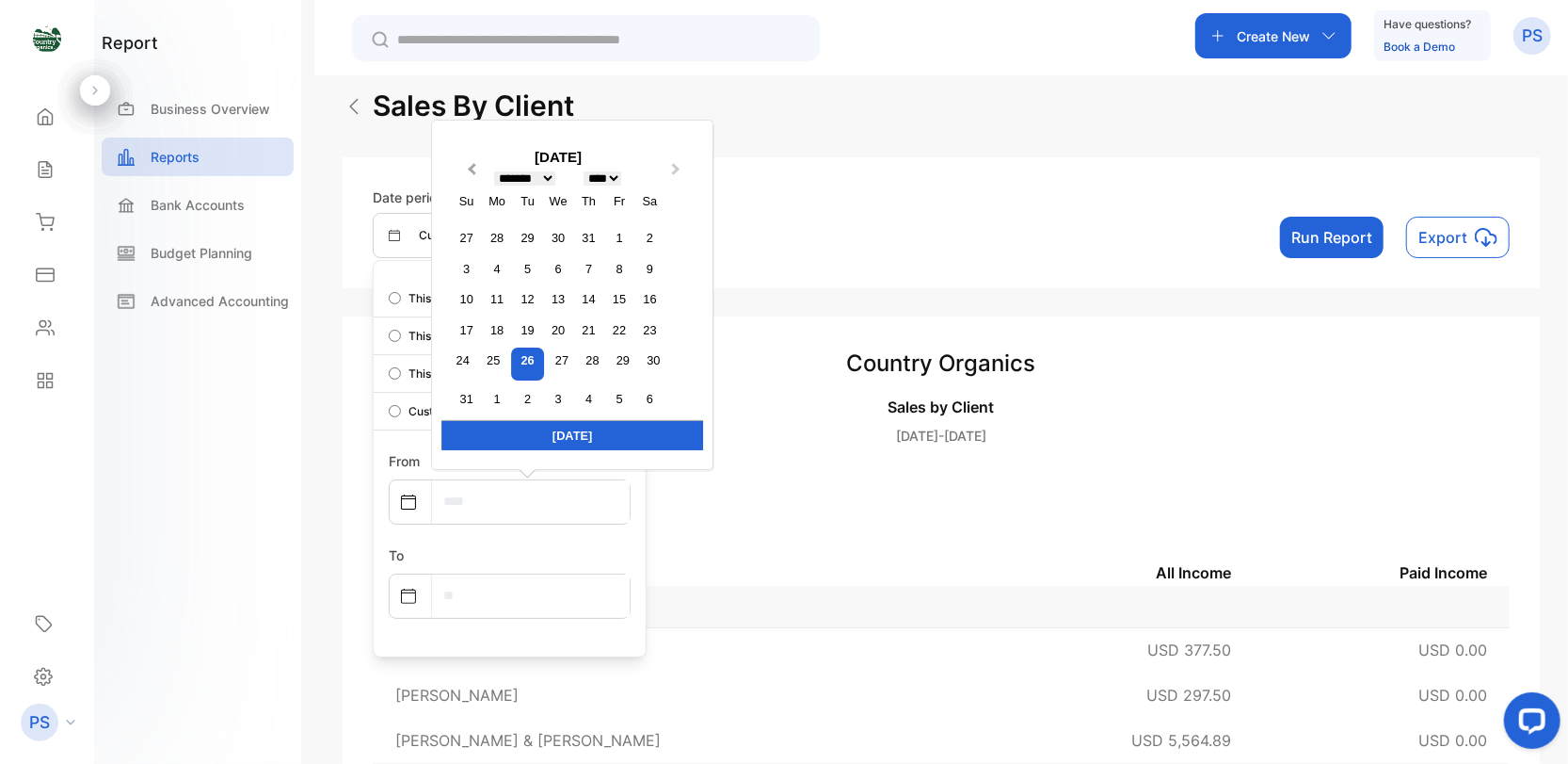
click at [472, 170] on span "Previous Month" at bounding box center [472, 173] width 0 height 28
select select "*"
click at [534, 263] on div "1" at bounding box center [527, 268] width 25 height 25
type input "**********"
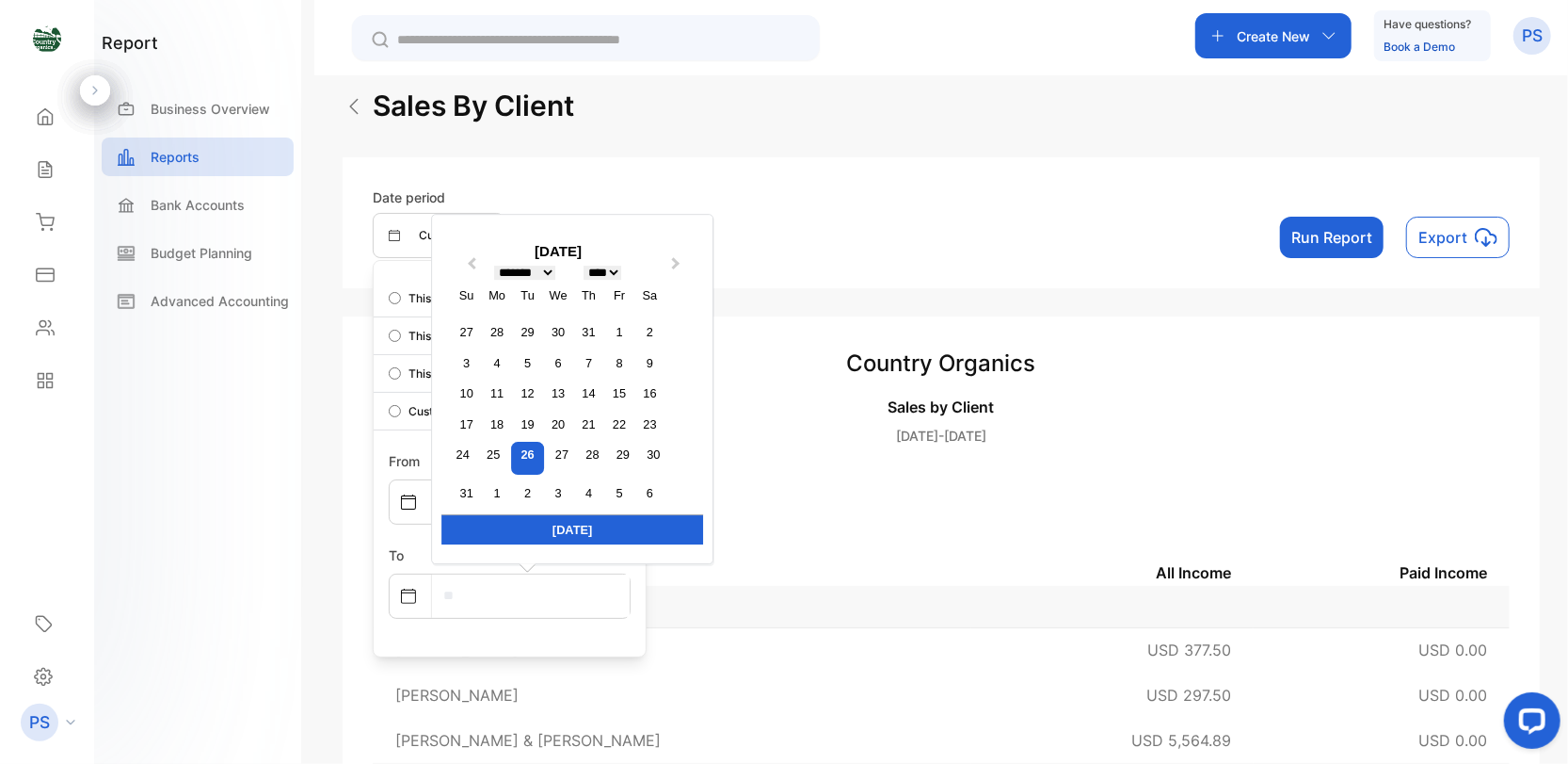
click at [442, 595] on input "text" at bounding box center [531, 595] width 198 height 42
click at [472, 265] on span "Previous Month" at bounding box center [472, 268] width 0 height 28
select select "*"
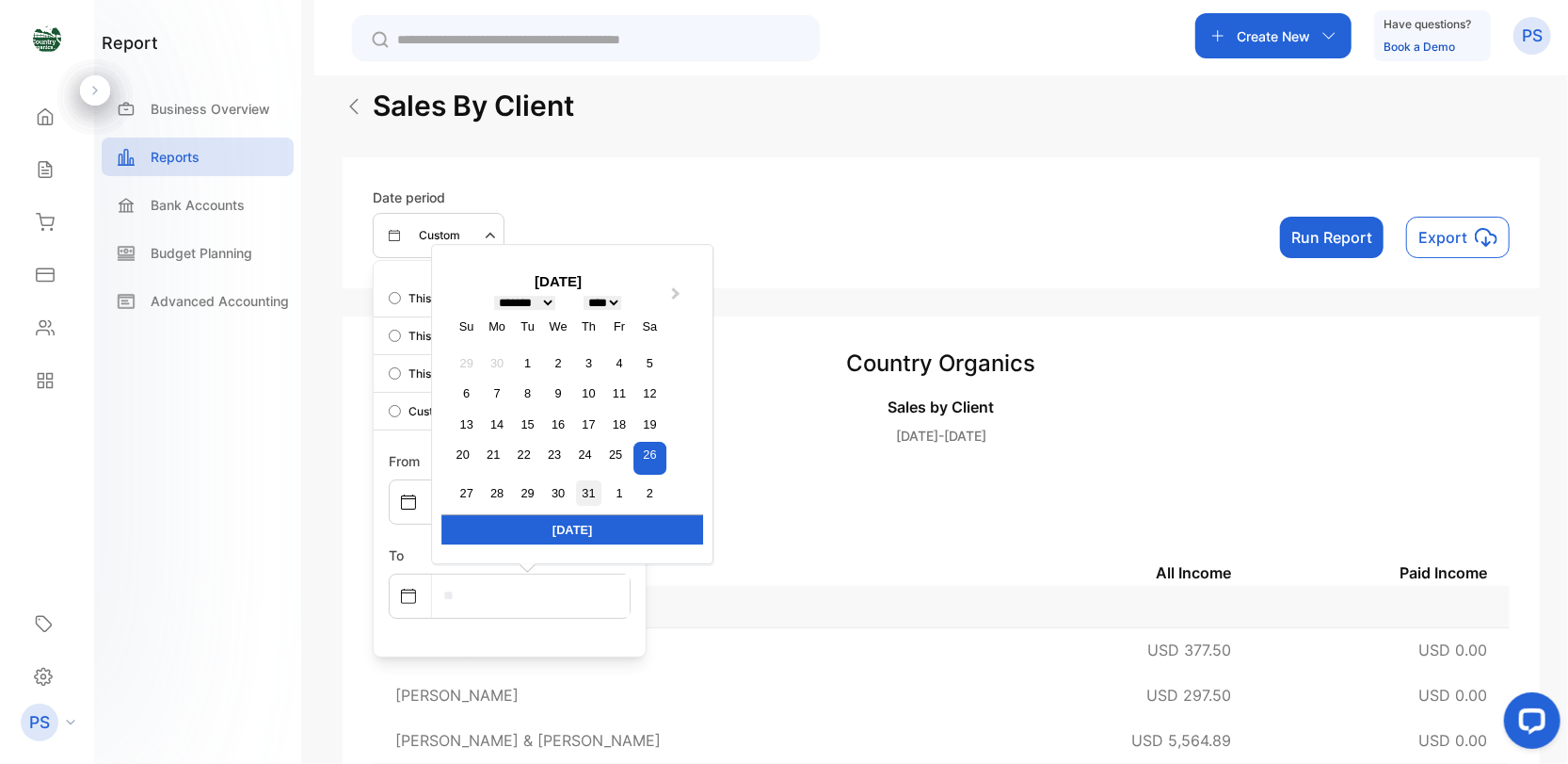
click at [581, 495] on div "31" at bounding box center [589, 493] width 25 height 25
type input "**********"
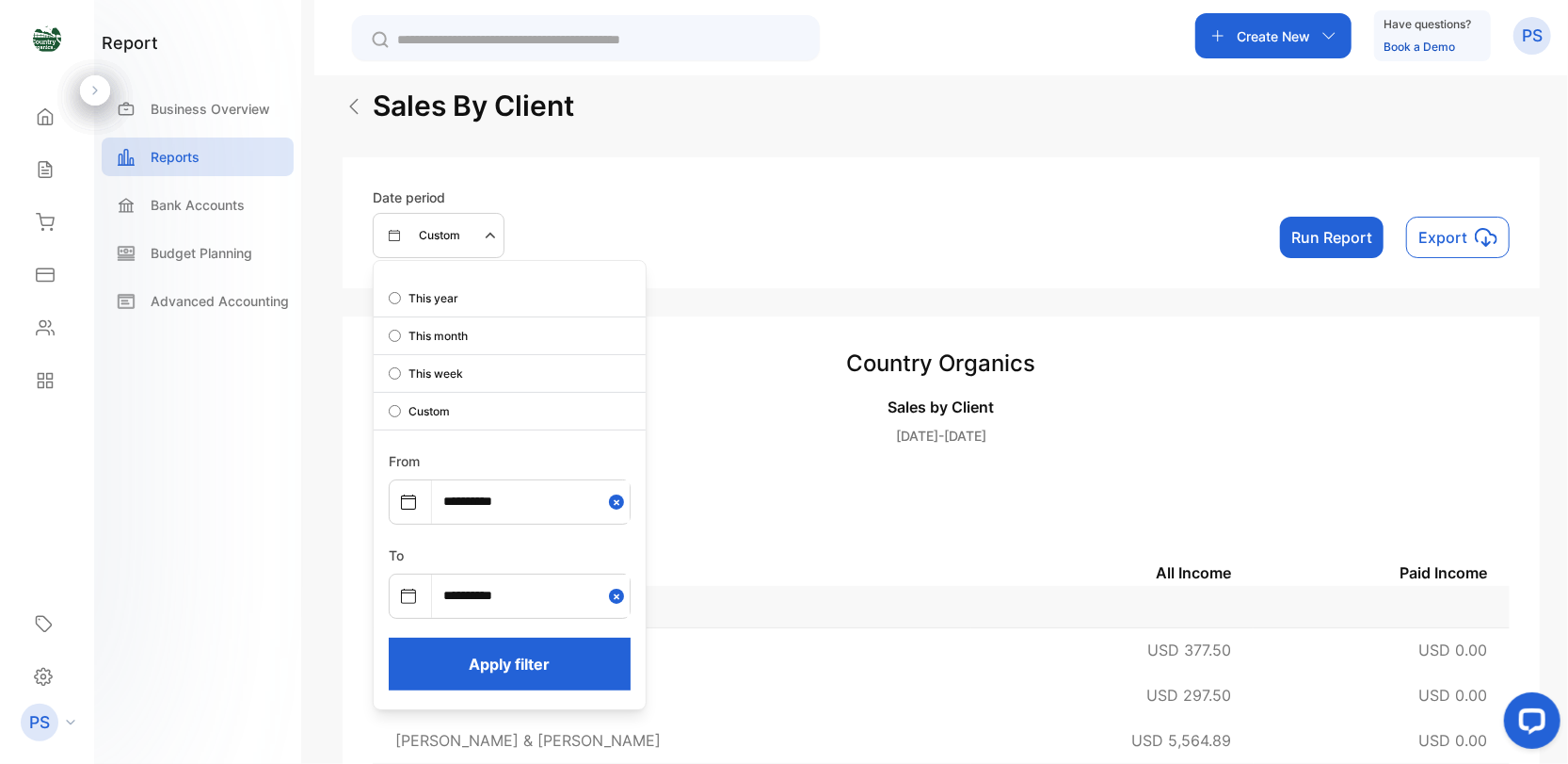
click at [546, 658] on button "Apply filter" at bounding box center [509, 664] width 242 height 53
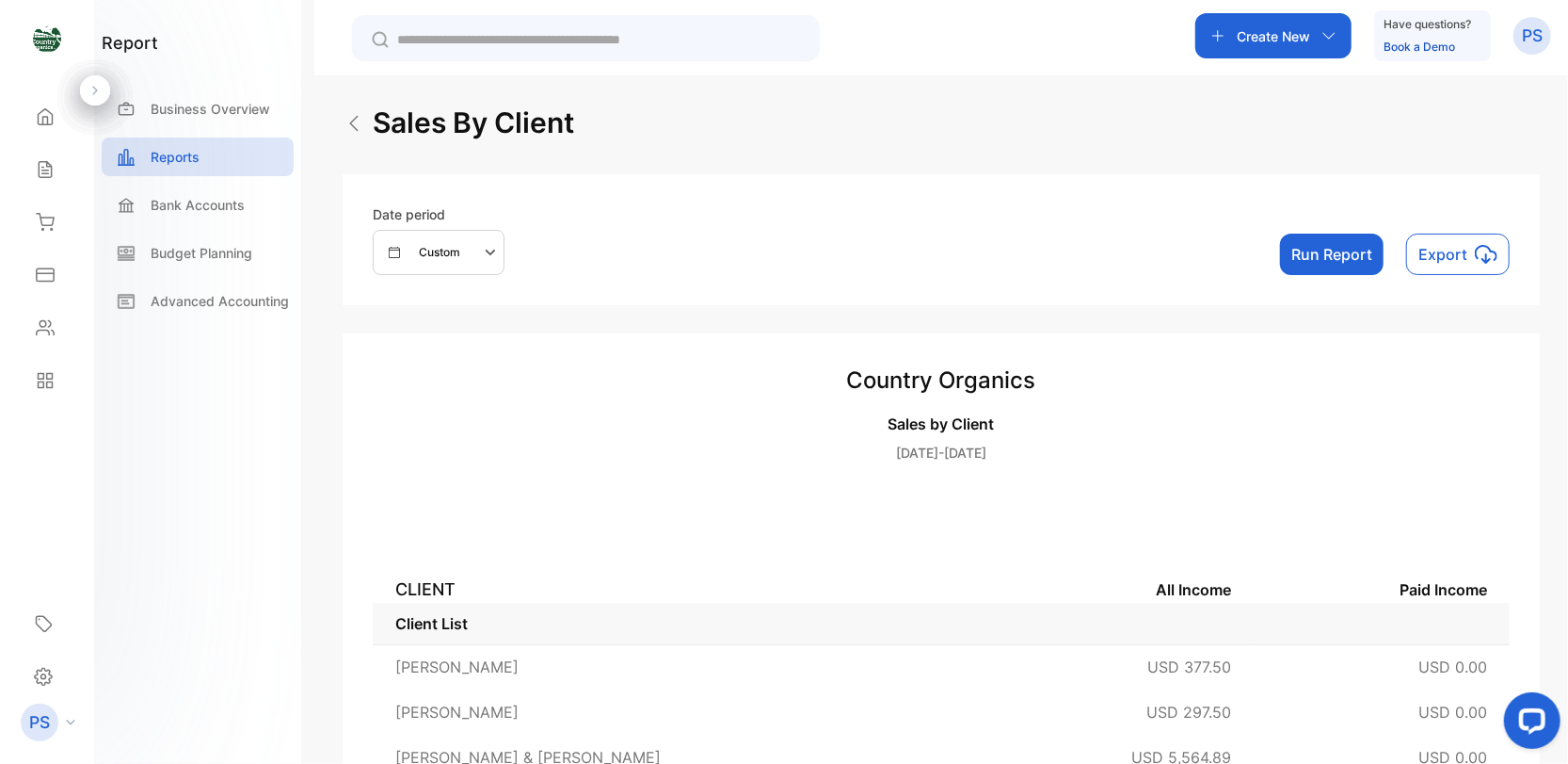
scroll to position [0, 0]
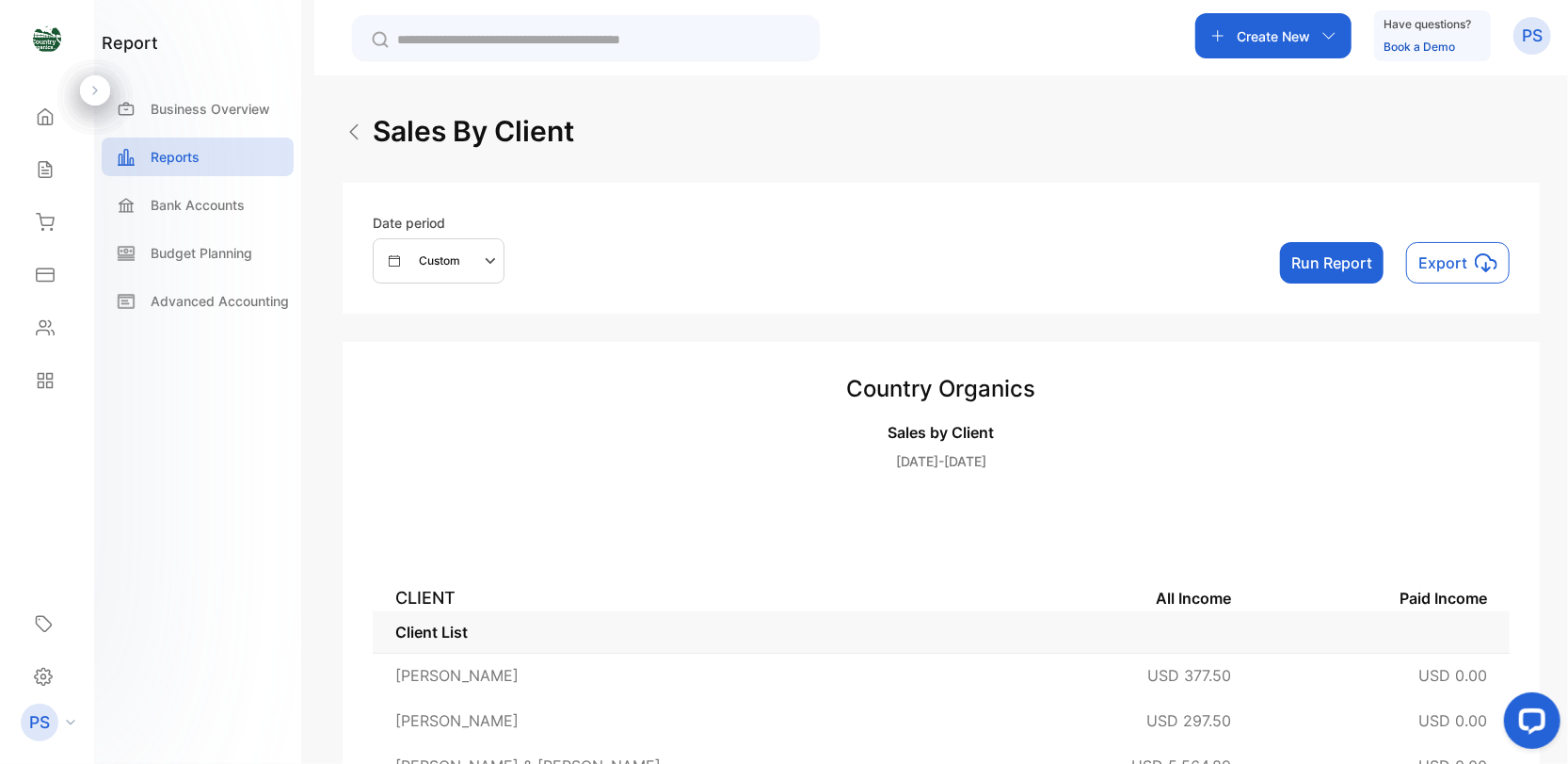
click at [488, 261] on icon "button" at bounding box center [493, 261] width 23 height 23
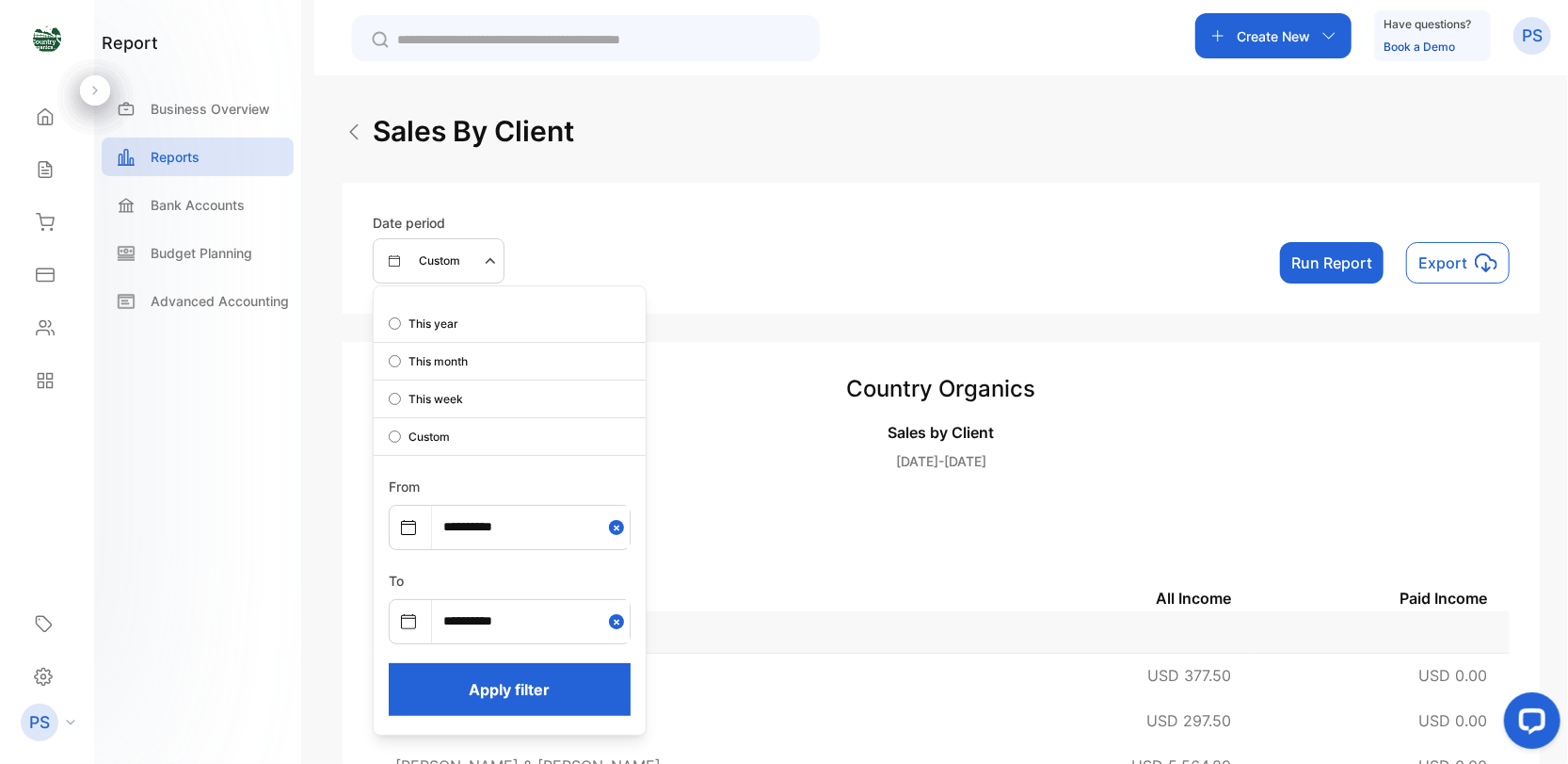
click at [1332, 260] on button "Run Report" at bounding box center [1332, 263] width 104 height 41
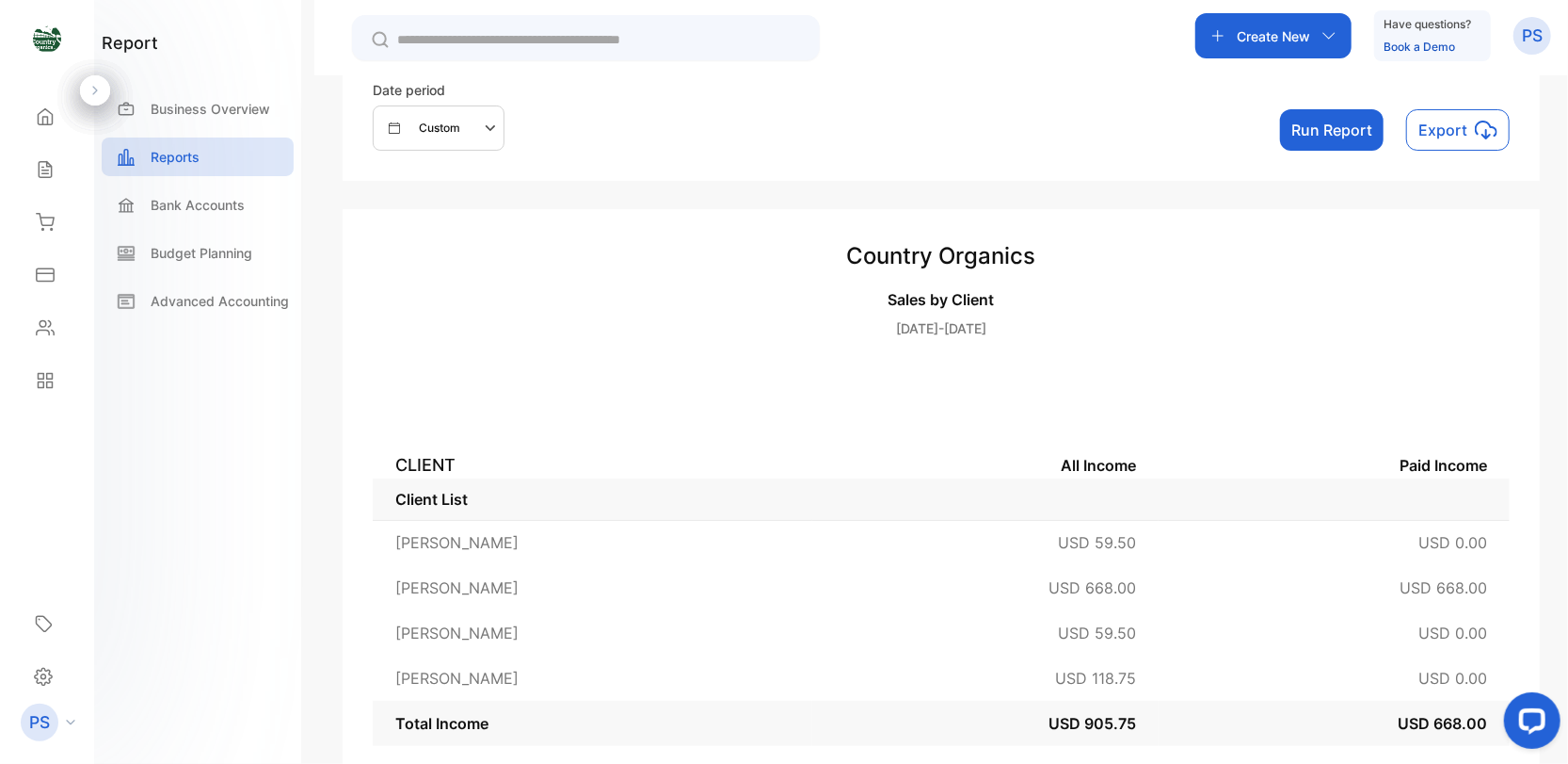
scroll to position [94, 0]
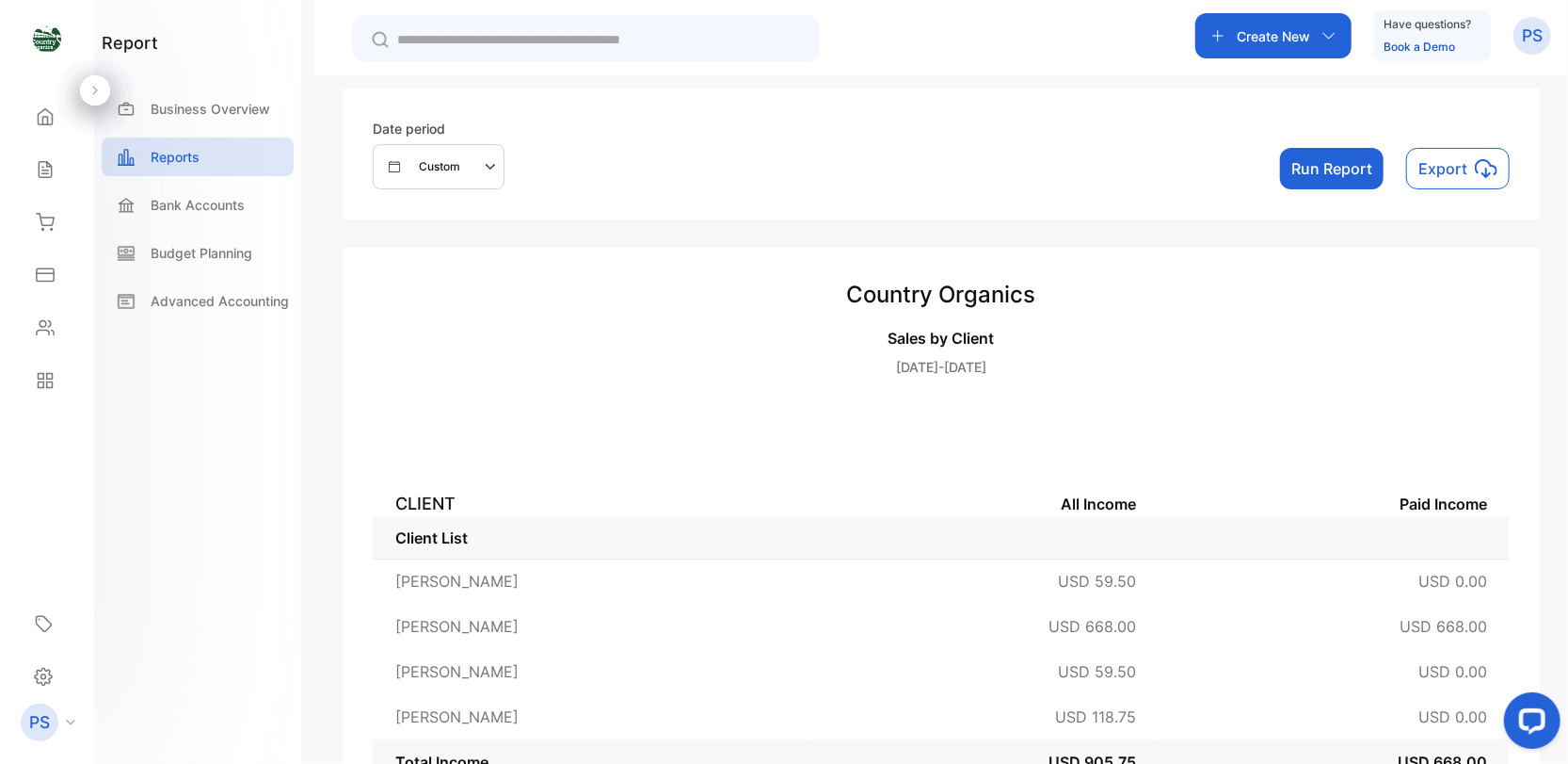
click at [1435, 163] on p "Export" at bounding box center [1443, 169] width 49 height 23
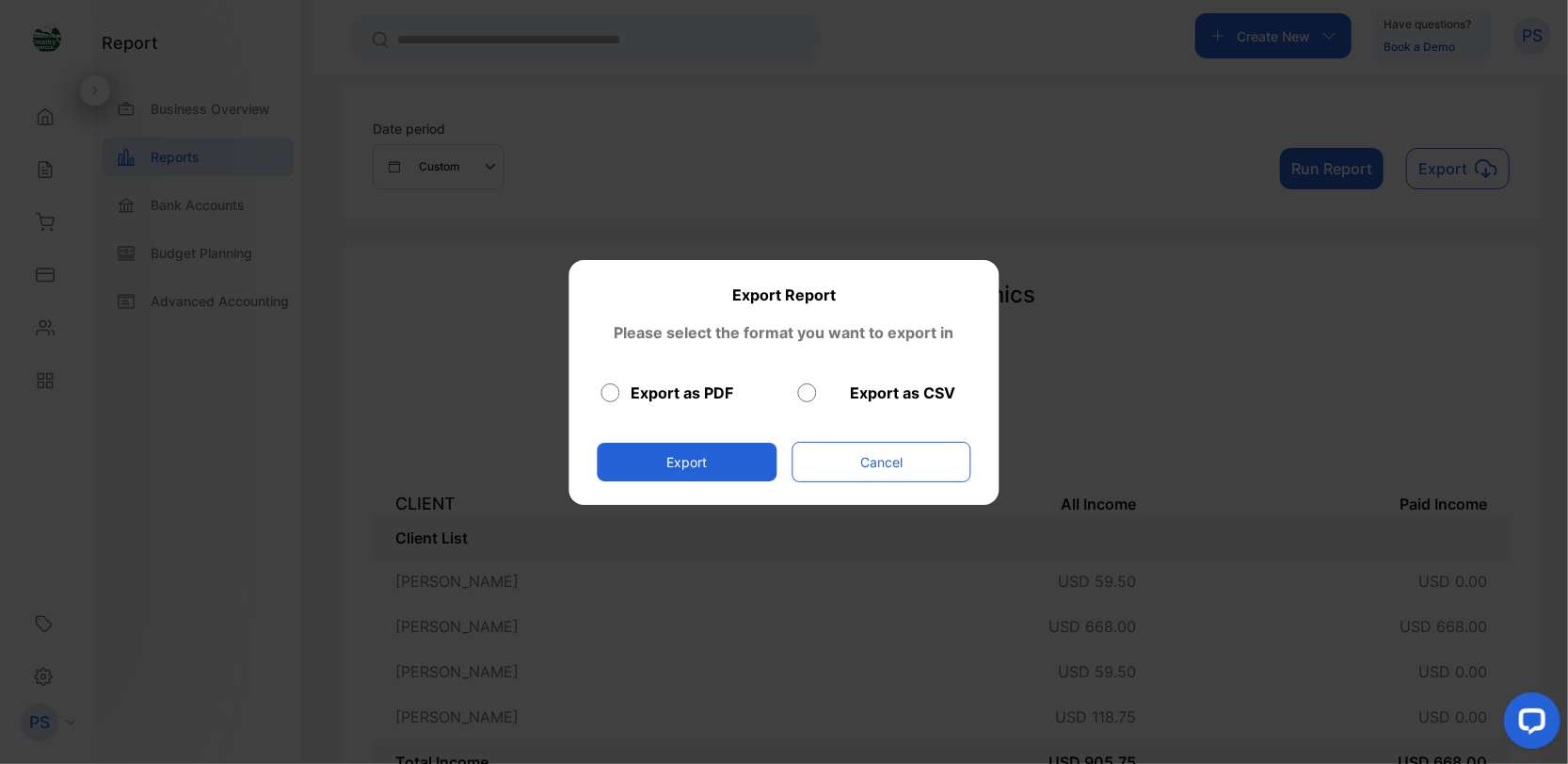
click at [686, 462] on button "Export" at bounding box center [687, 462] width 180 height 39
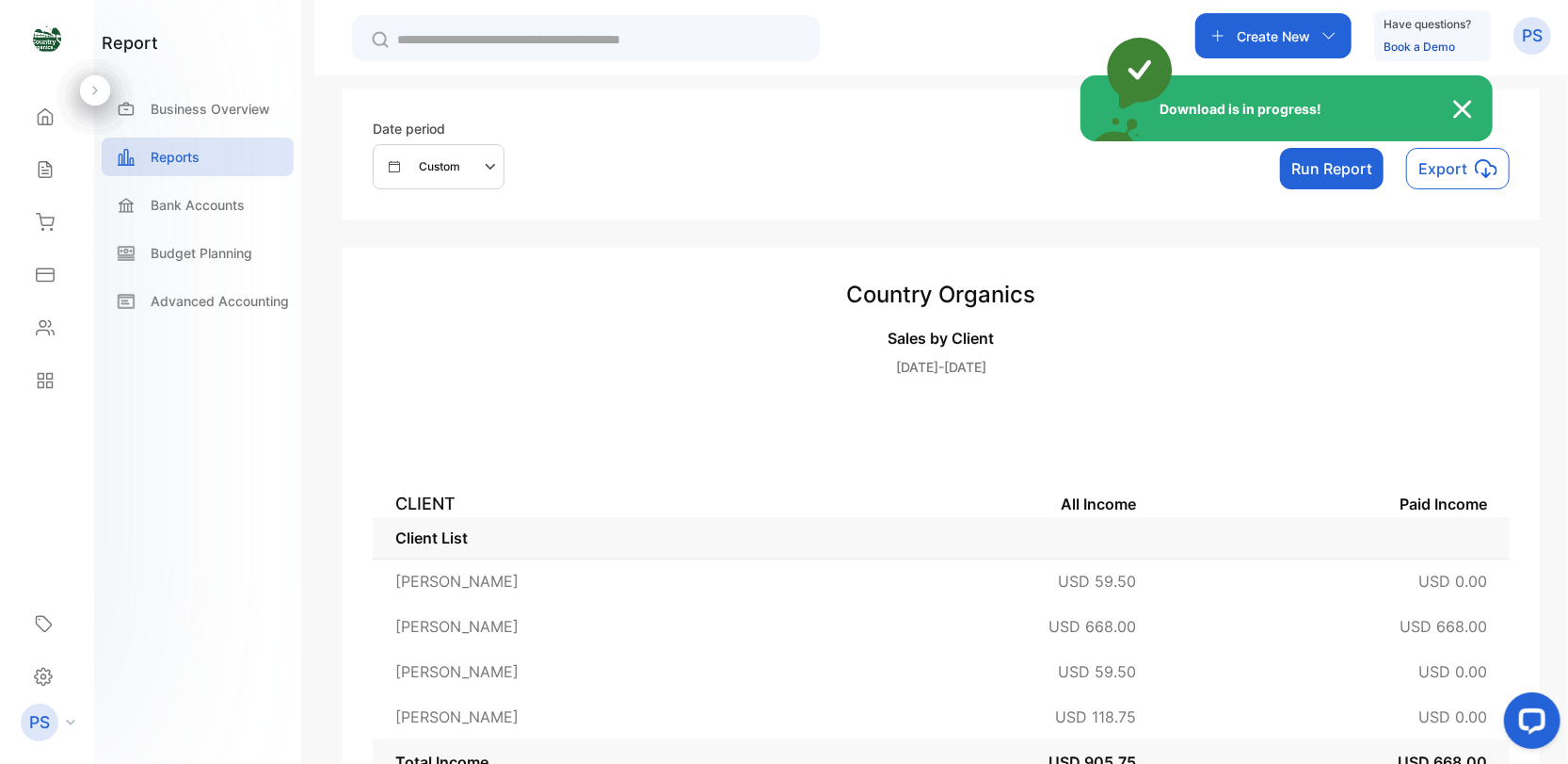
scroll to position [0, 0]
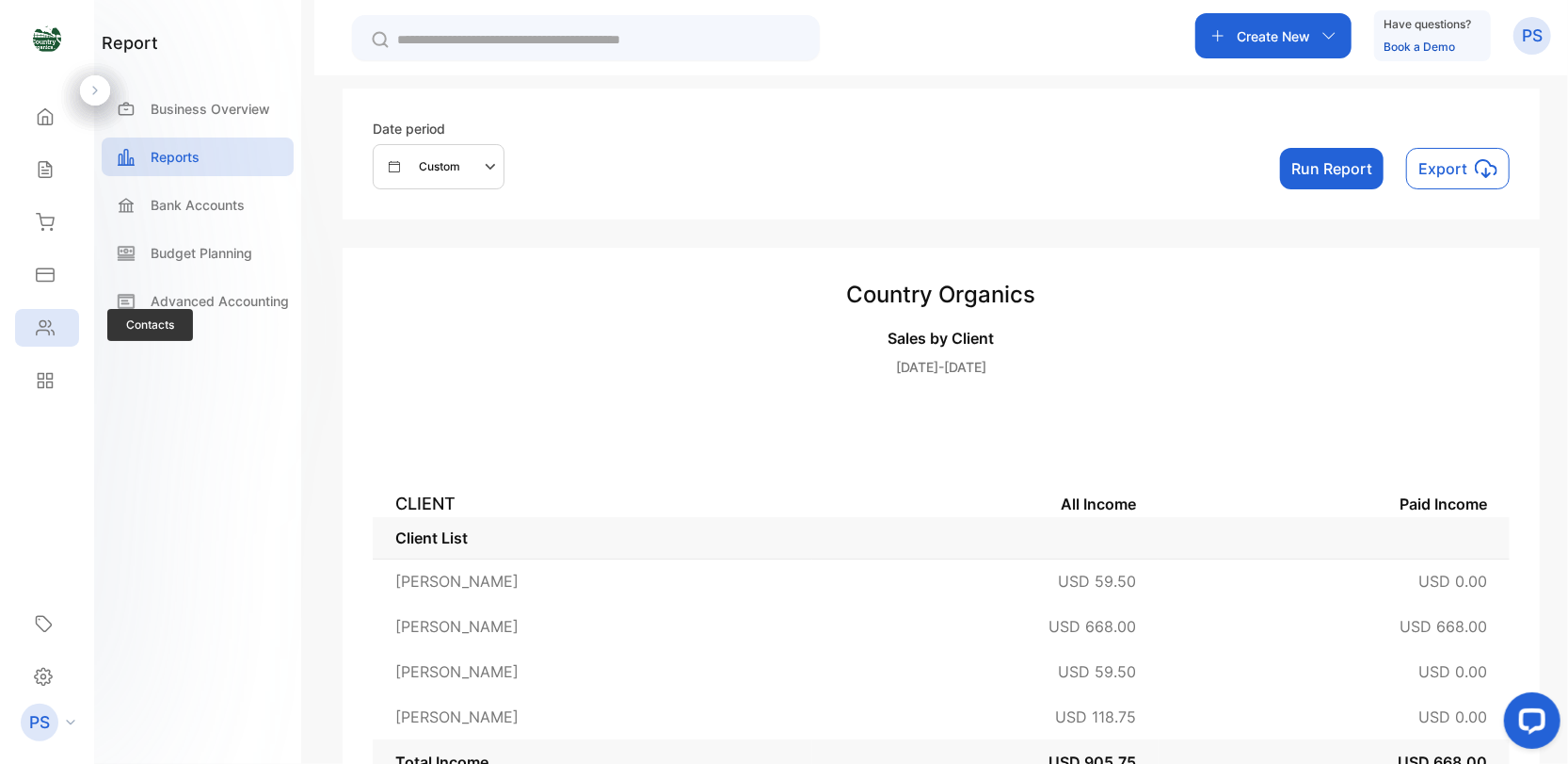
click at [47, 326] on icon at bounding box center [45, 328] width 19 height 19
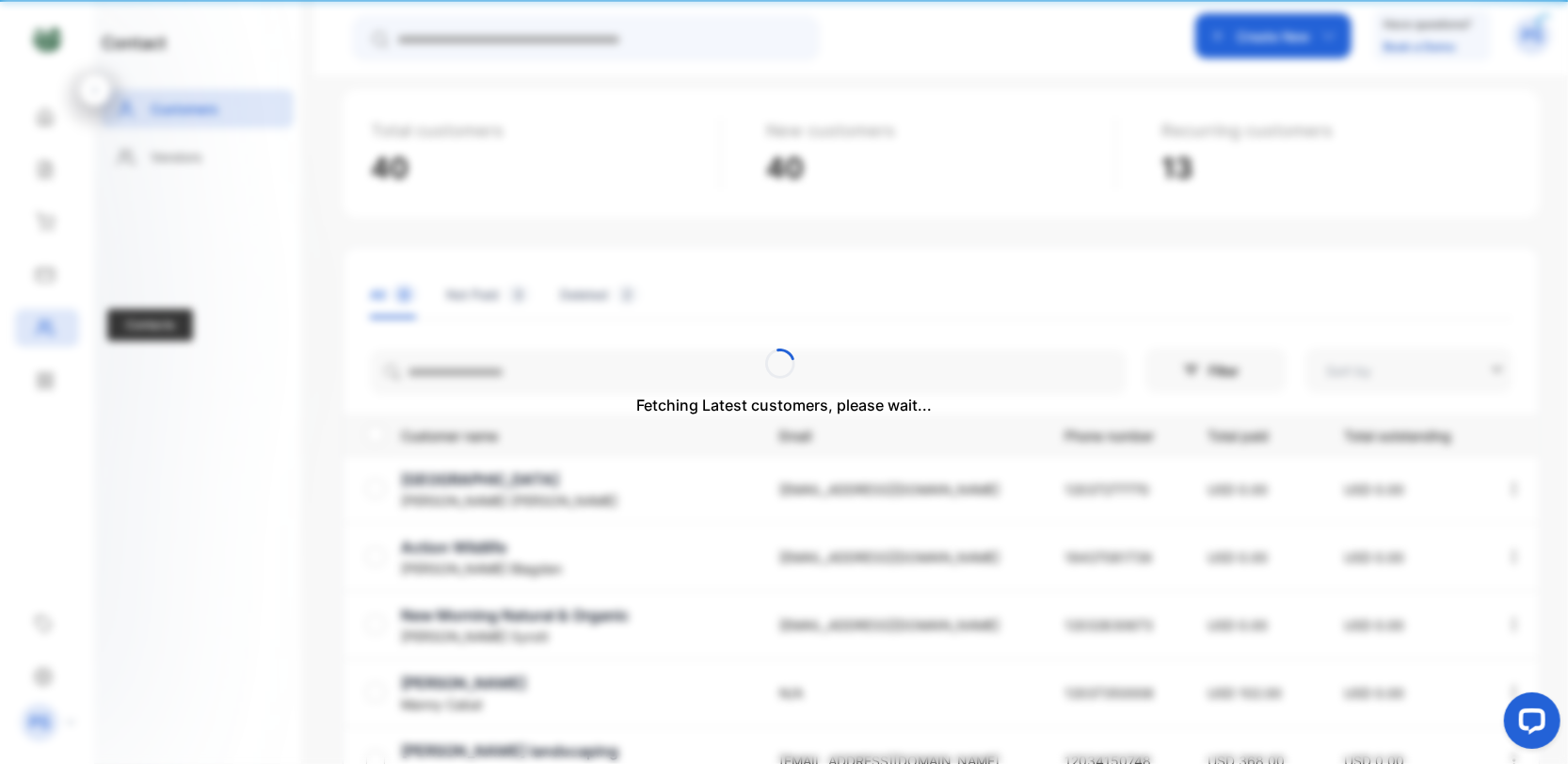
type input "**********"
